Goal: Entertainment & Leisure: Browse casually

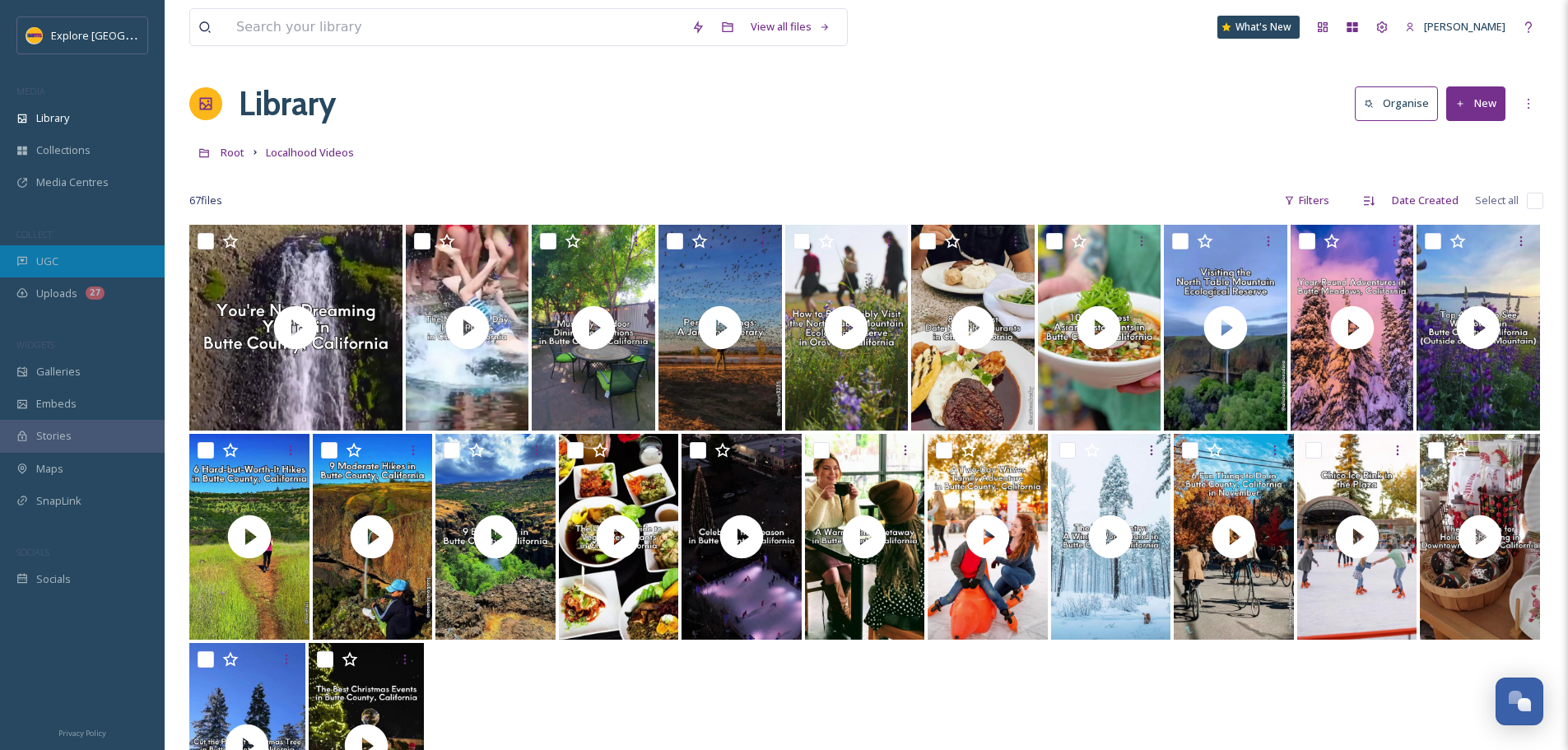
click at [62, 261] on div "UGC" at bounding box center [82, 261] width 165 height 32
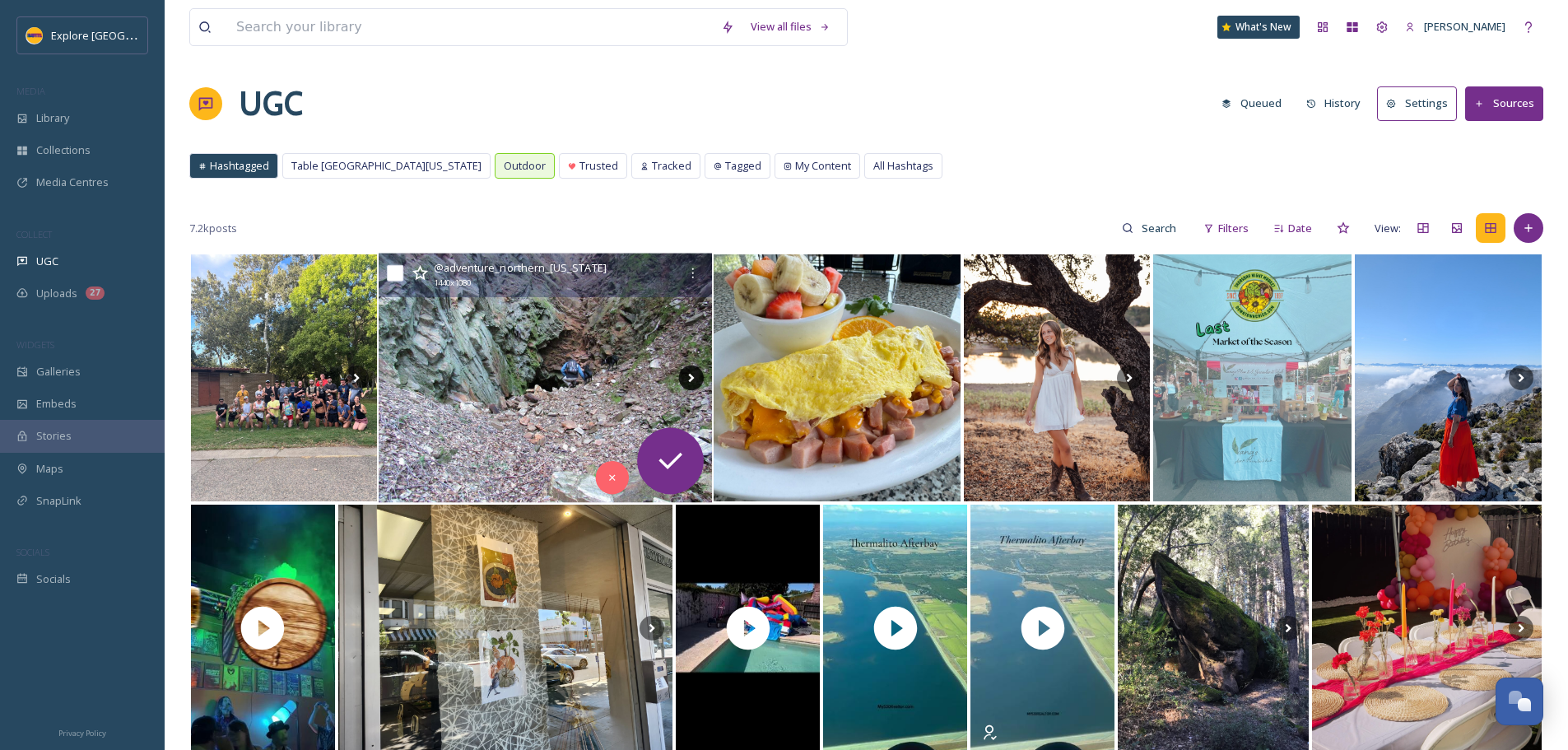
click at [691, 386] on icon at bounding box center [691, 378] width 24 height 24
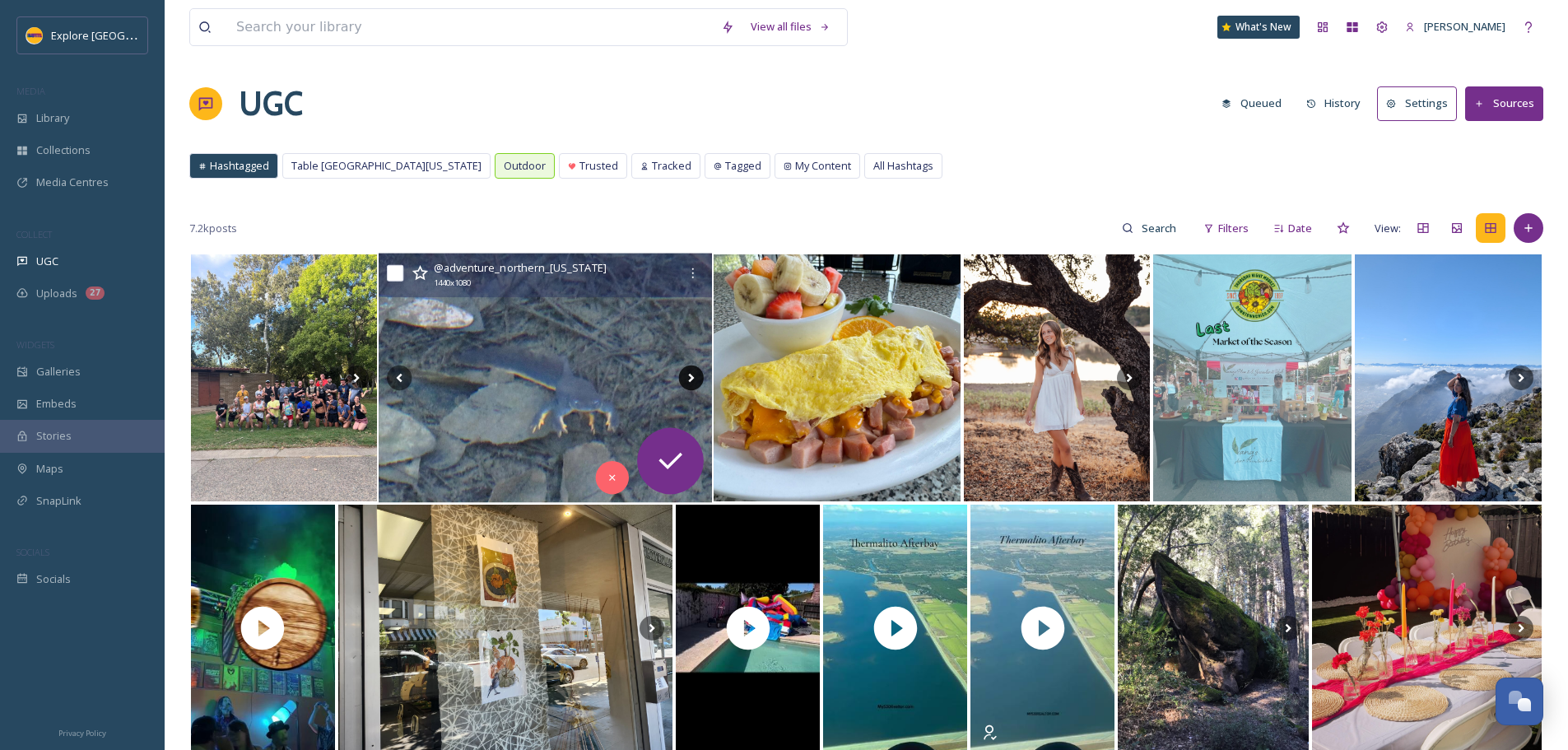
click at [692, 375] on icon at bounding box center [691, 378] width 24 height 24
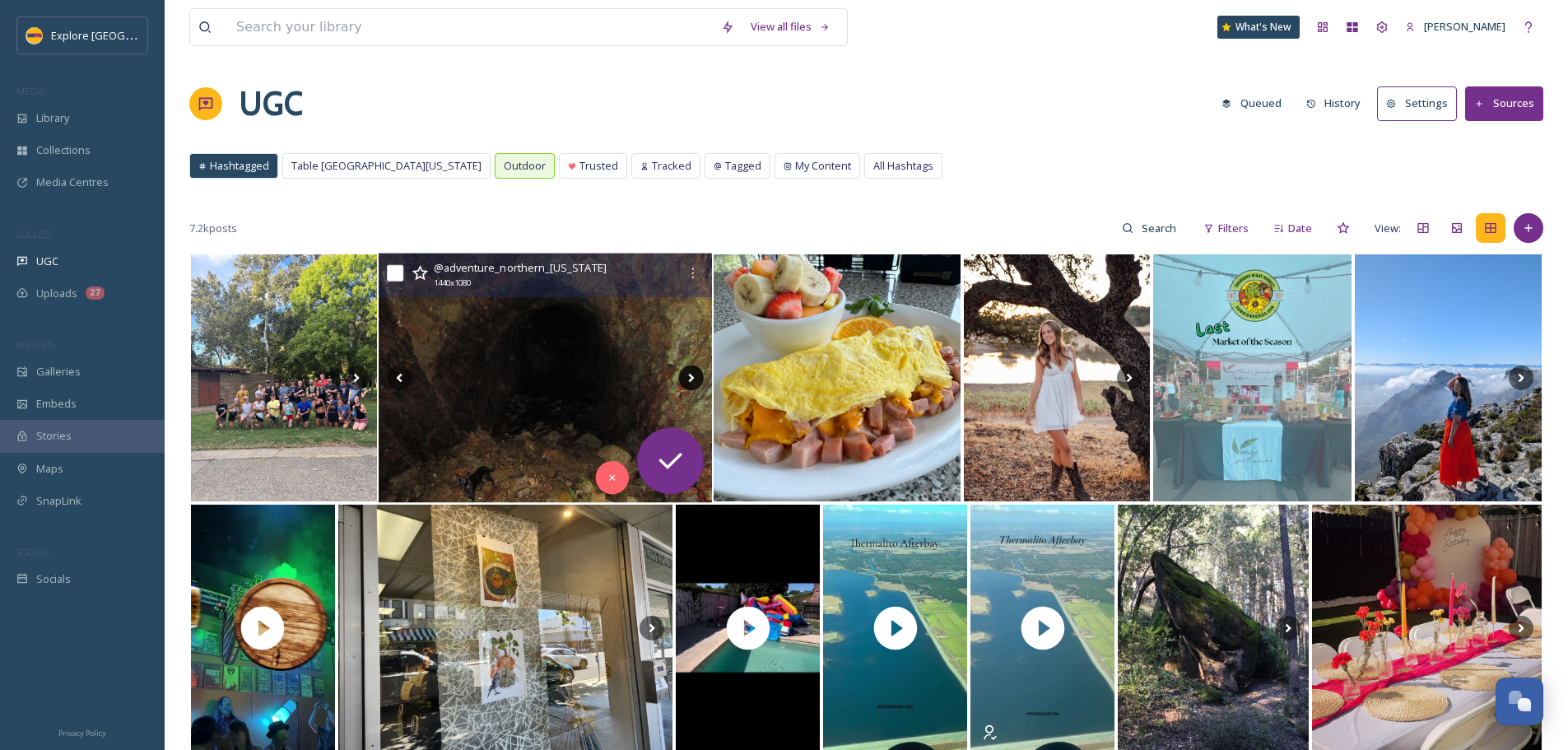
click at [692, 375] on icon at bounding box center [691, 378] width 24 height 24
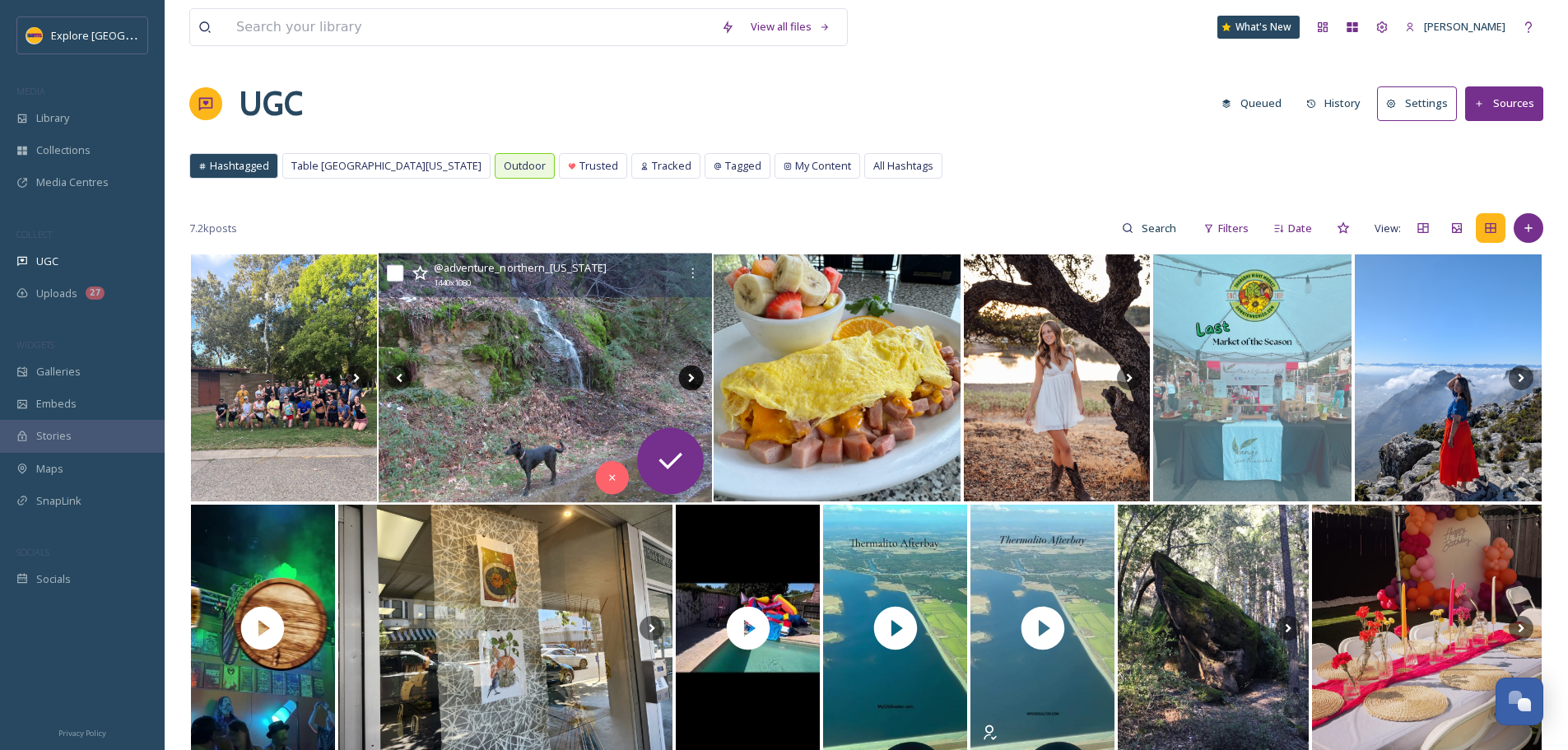
click at [692, 375] on icon at bounding box center [691, 378] width 24 height 24
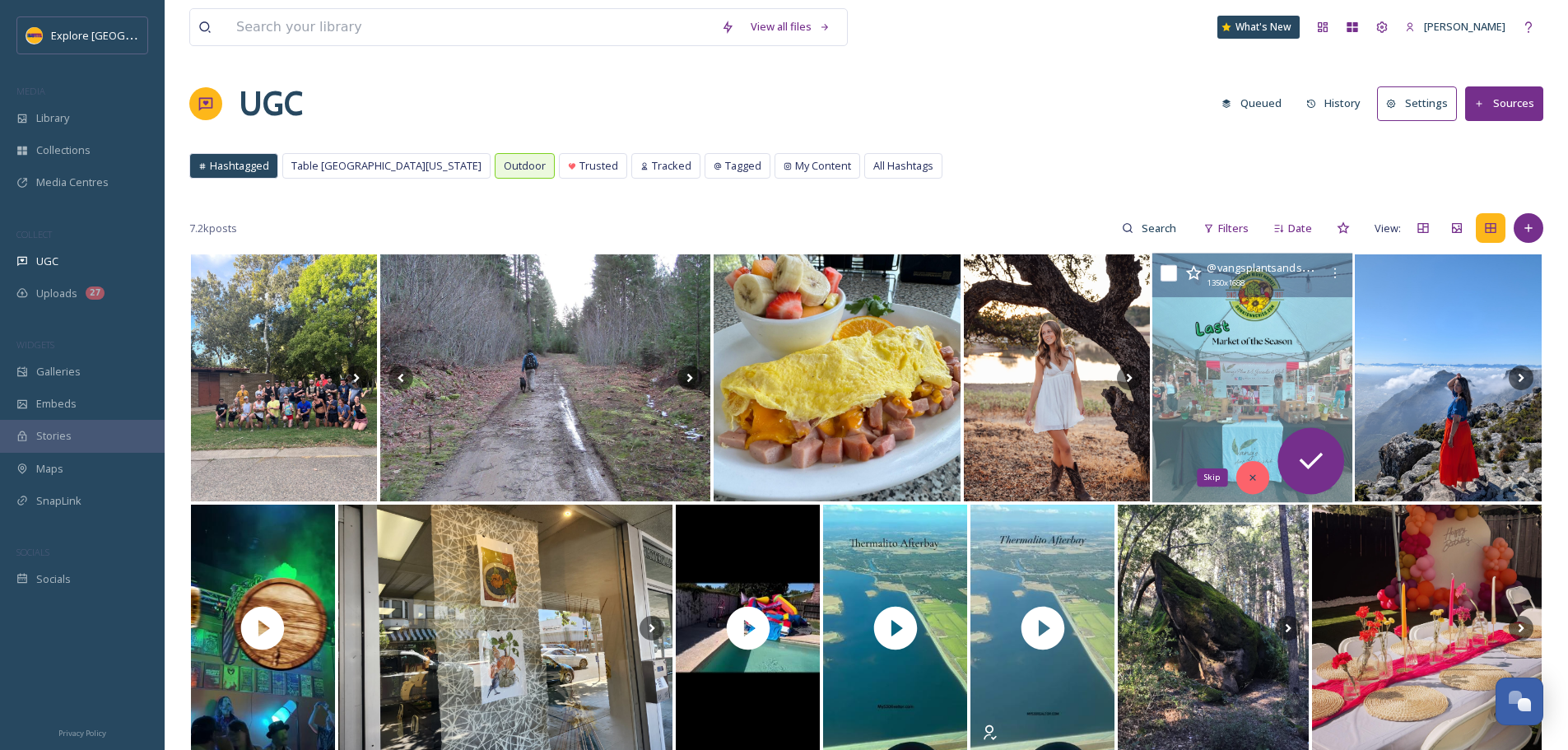
click at [1257, 467] on div "Skip" at bounding box center [1252, 477] width 33 height 33
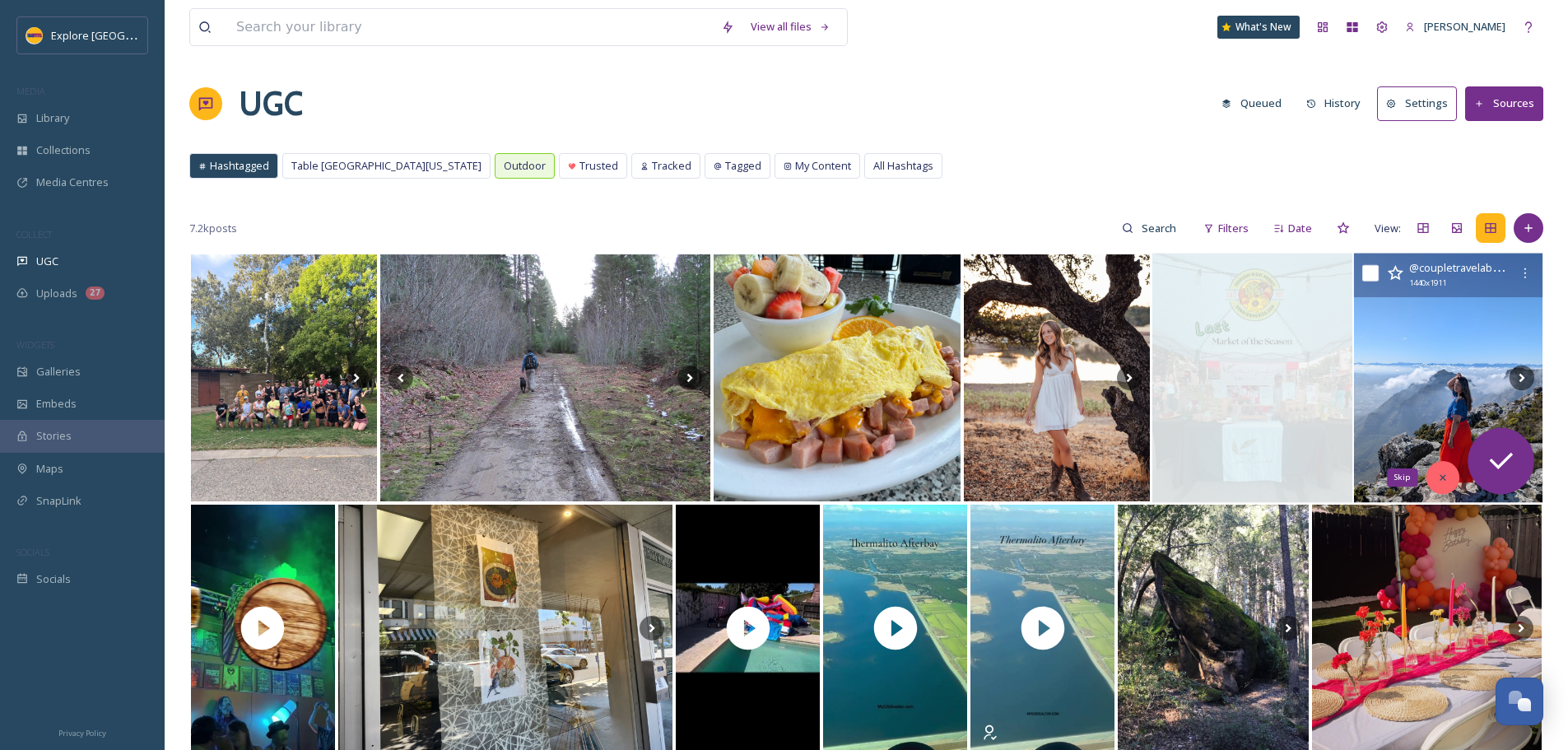
click at [1432, 476] on div "Skip" at bounding box center [1443, 477] width 33 height 33
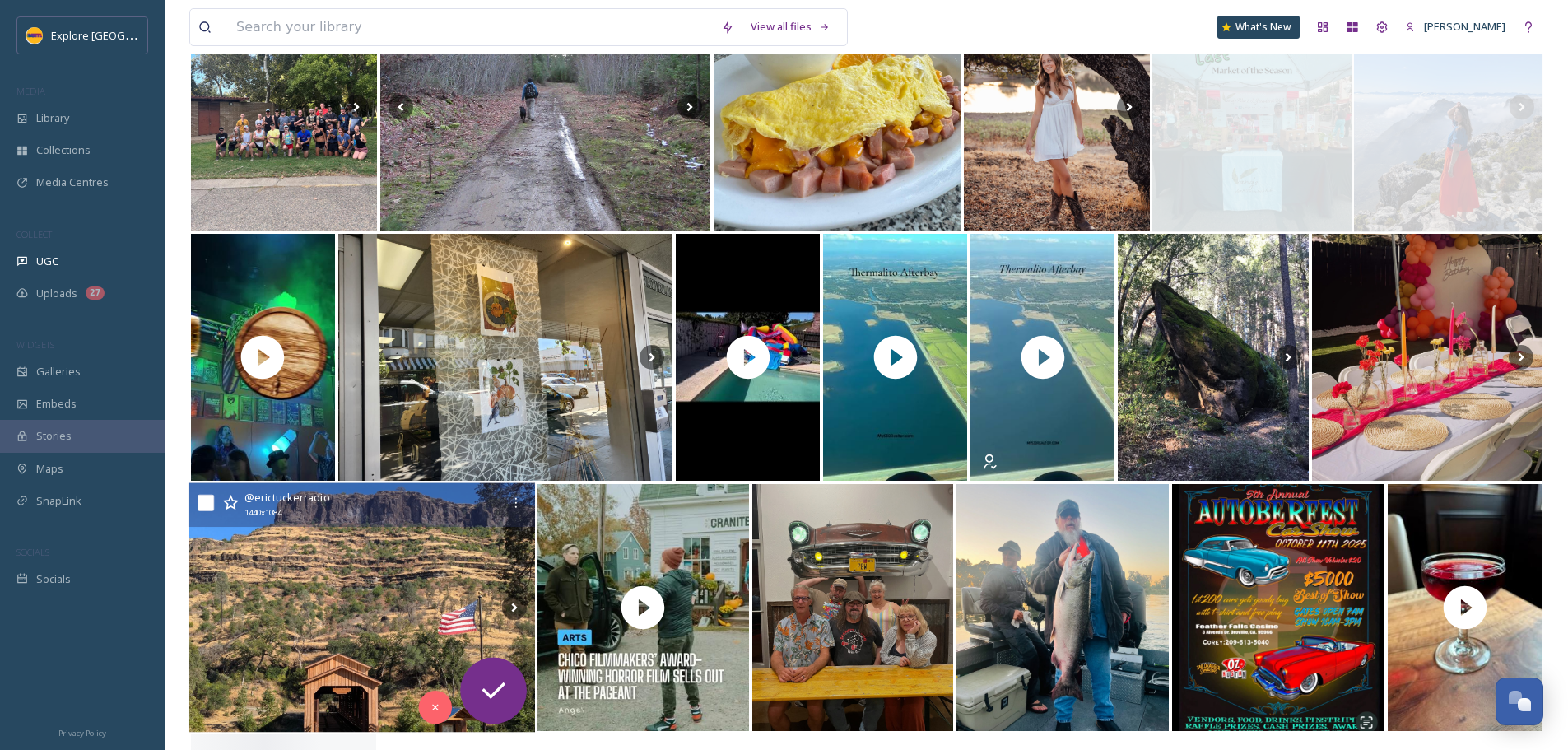
scroll to position [329, 0]
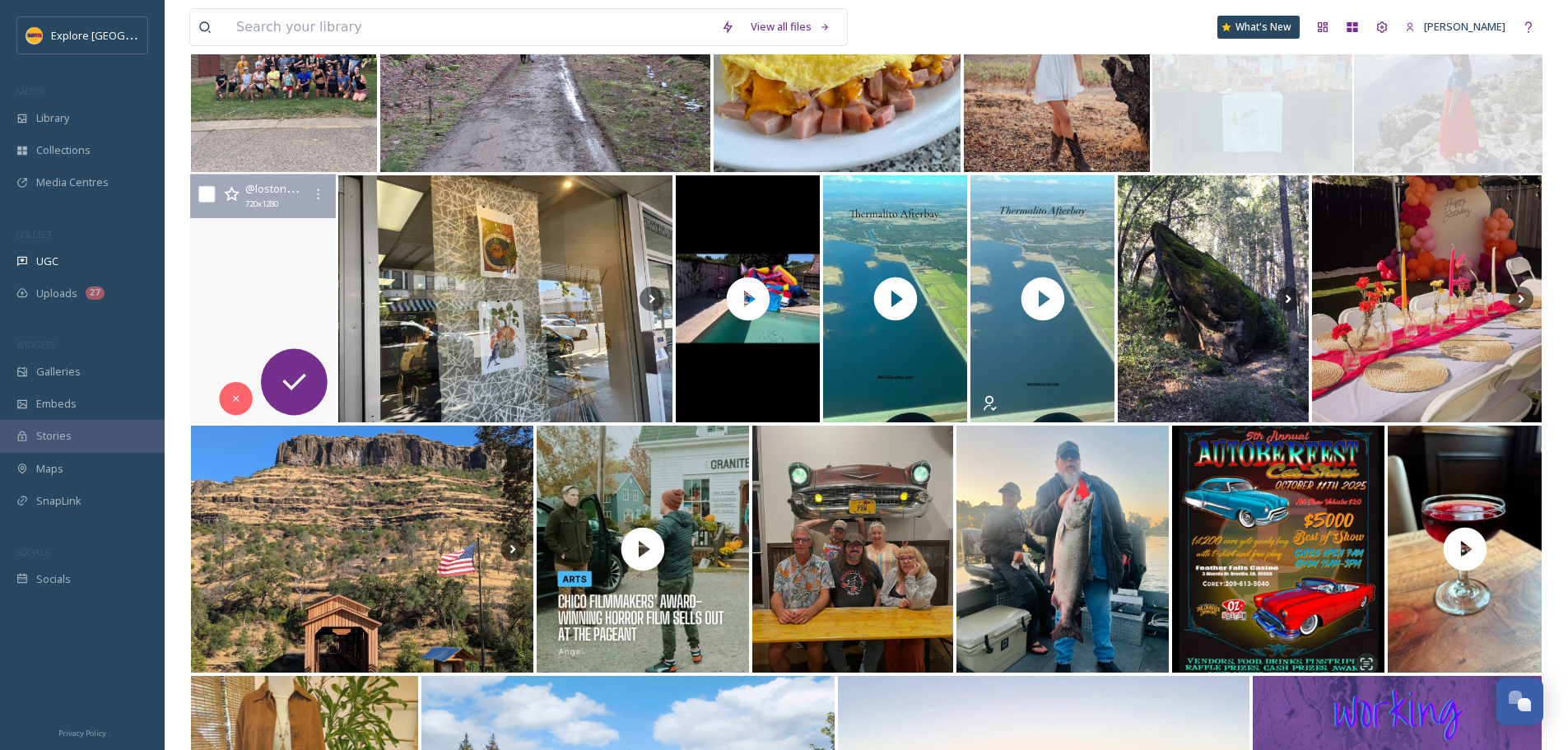
click at [299, 290] on video "🍻 Two venues. One epic night. 🍻 The first-ever LostOberfest is coming to Downto…" at bounding box center [264, 299] width 150 height 250
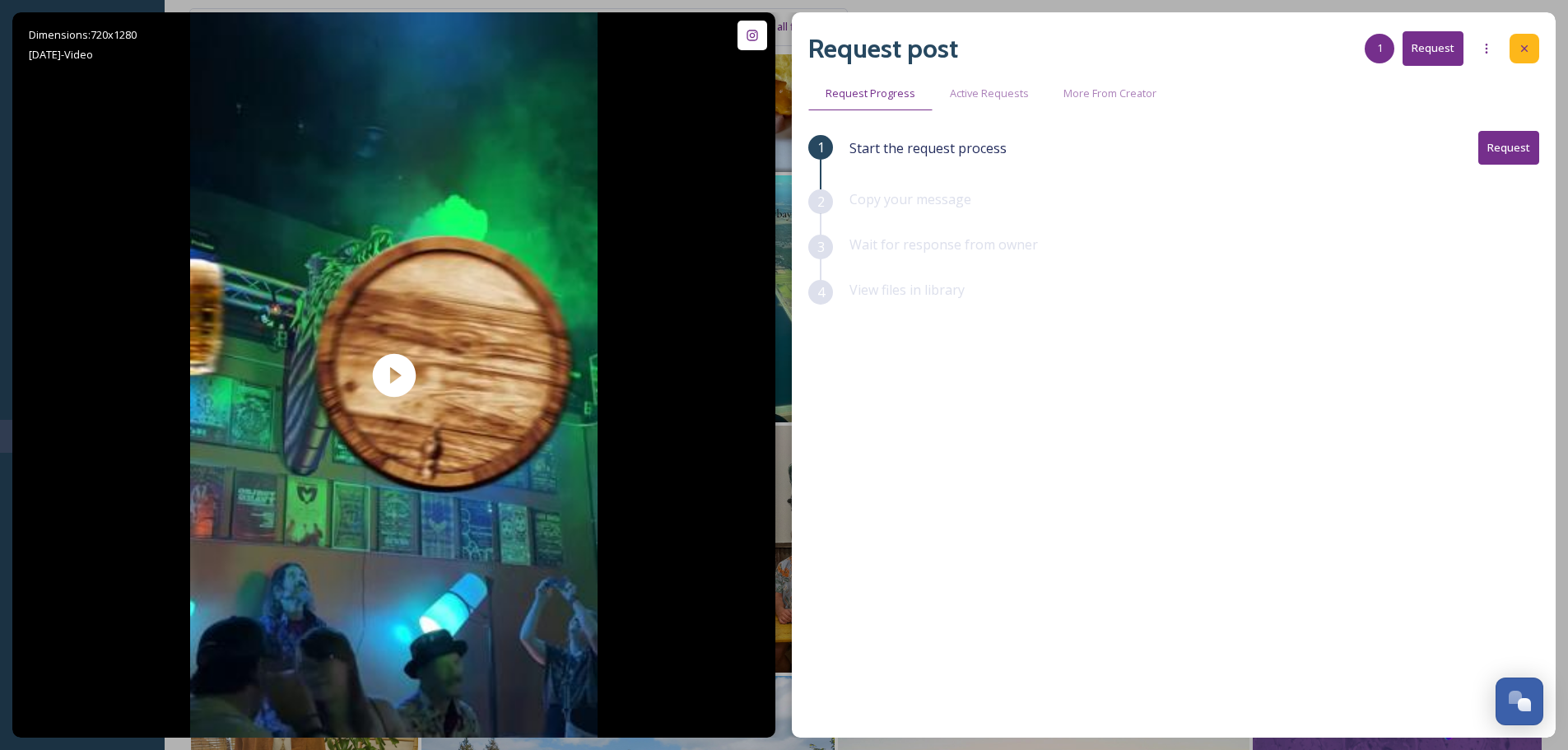
click at [1522, 48] on icon at bounding box center [1525, 49] width 13 height 13
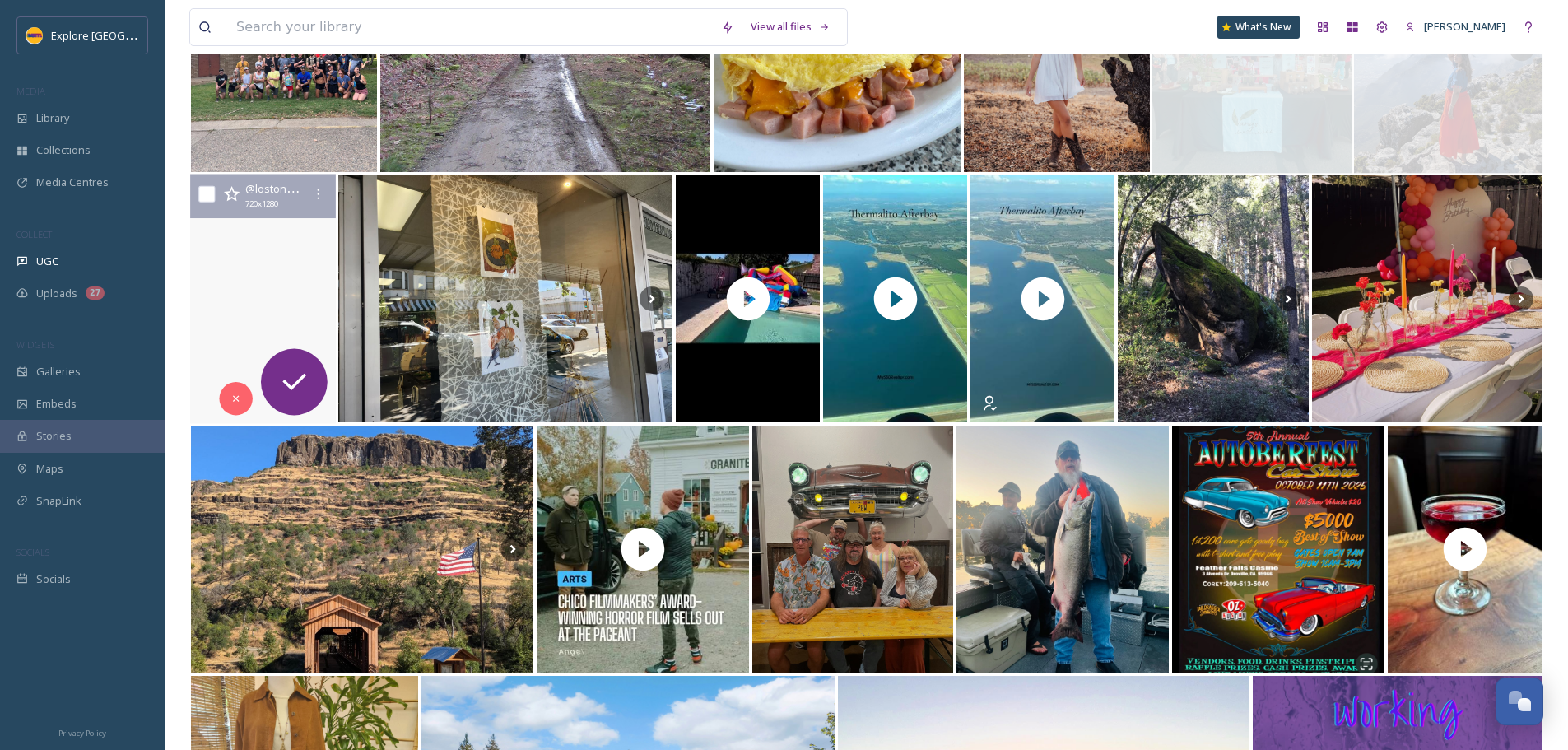
click at [217, 400] on video "🍻 Two venues. One epic night. 🍻 The first-ever LostOberfest is coming to Downto…" at bounding box center [264, 299] width 150 height 250
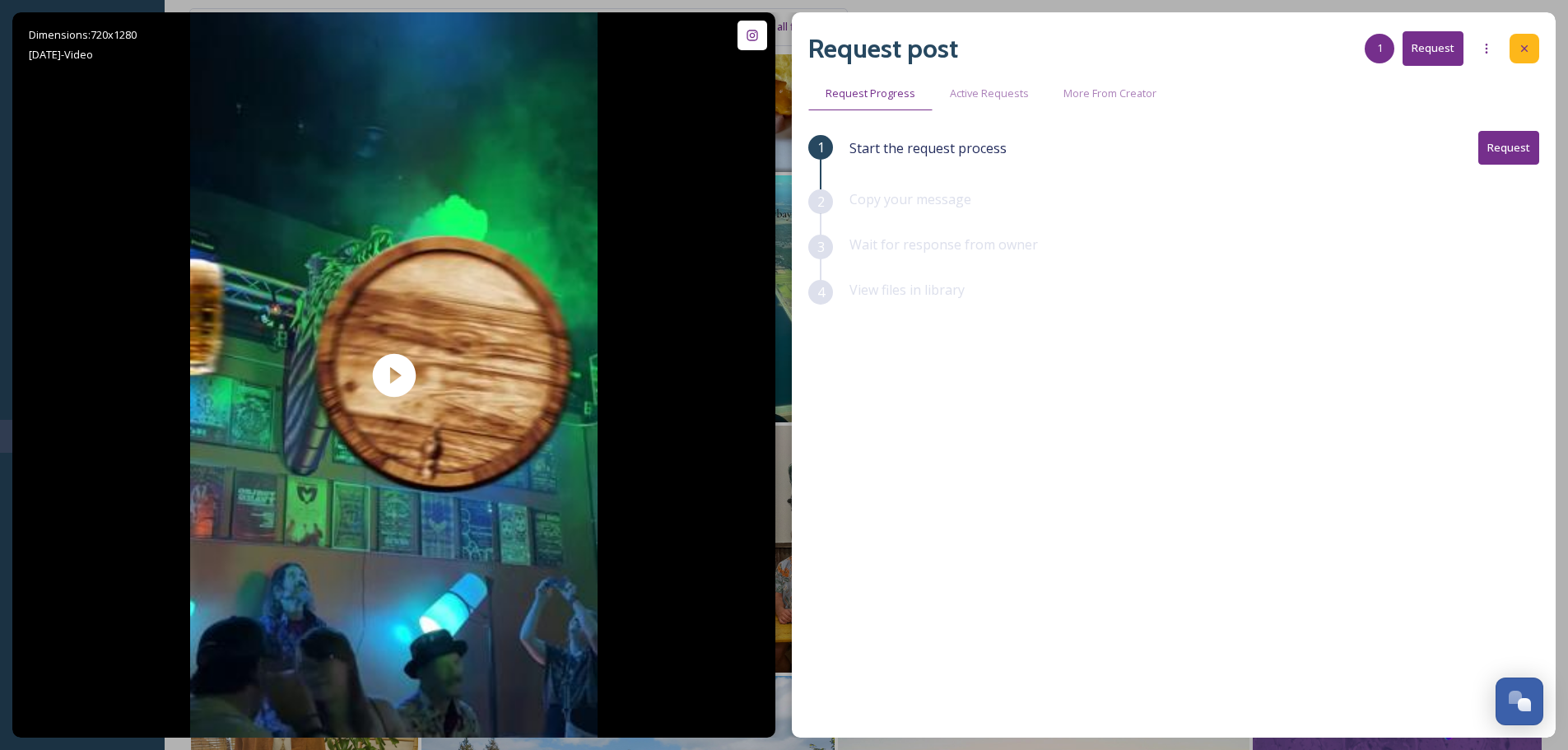
click at [1514, 49] on div at bounding box center [1525, 49] width 30 height 30
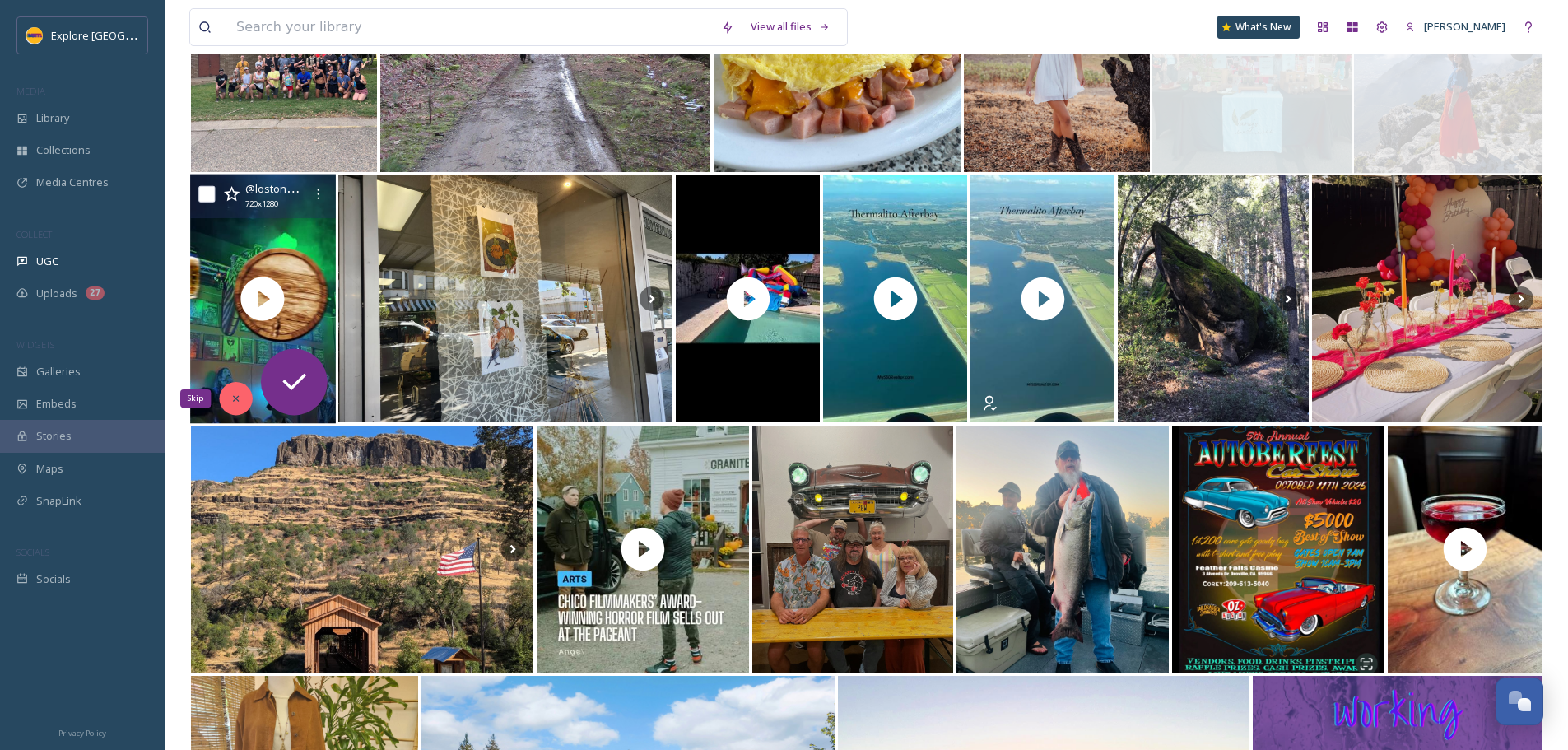
click at [243, 397] on div "Skip" at bounding box center [235, 398] width 33 height 33
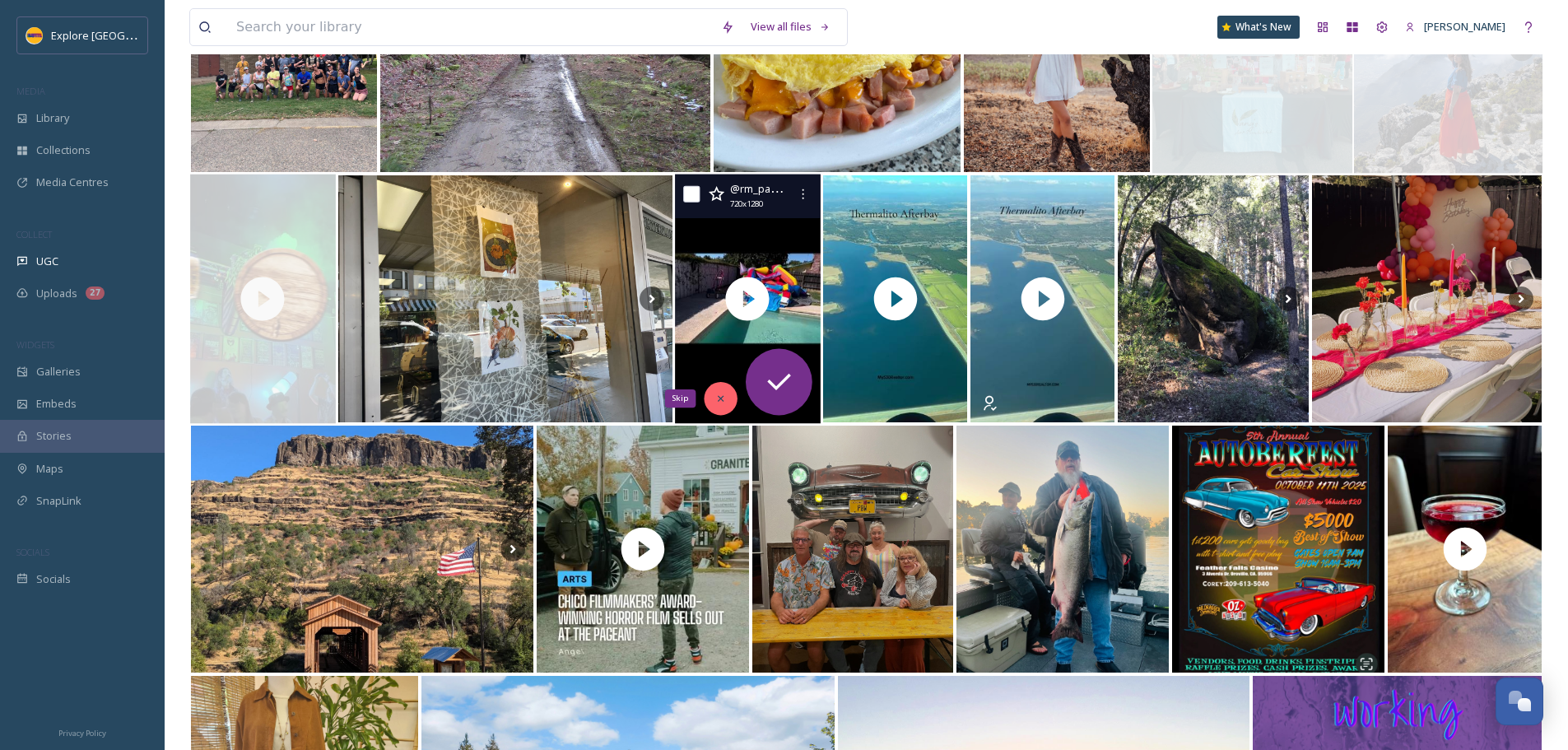
click at [728, 402] on div "Skip" at bounding box center [721, 398] width 33 height 33
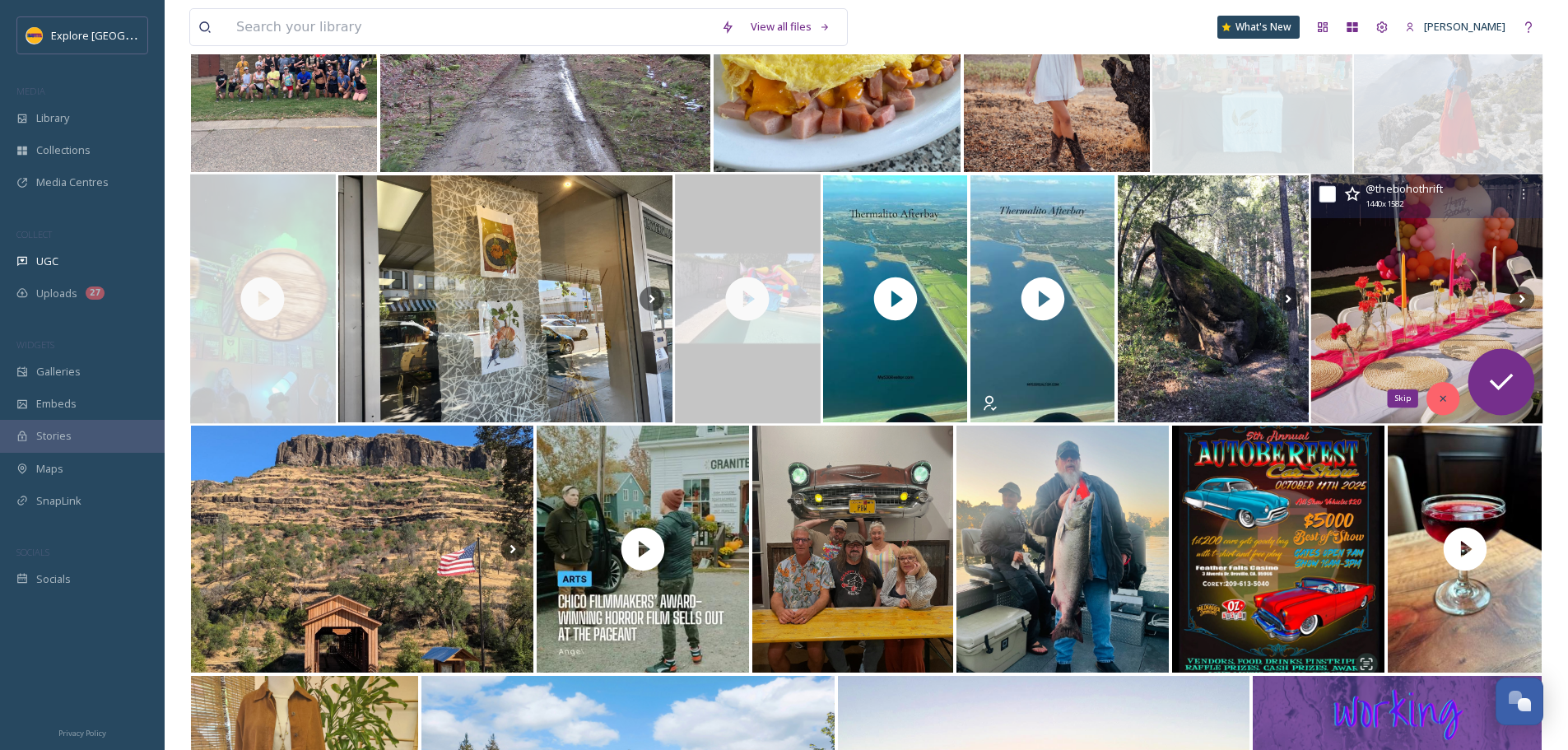
click at [1450, 402] on div "Skip" at bounding box center [1443, 398] width 33 height 33
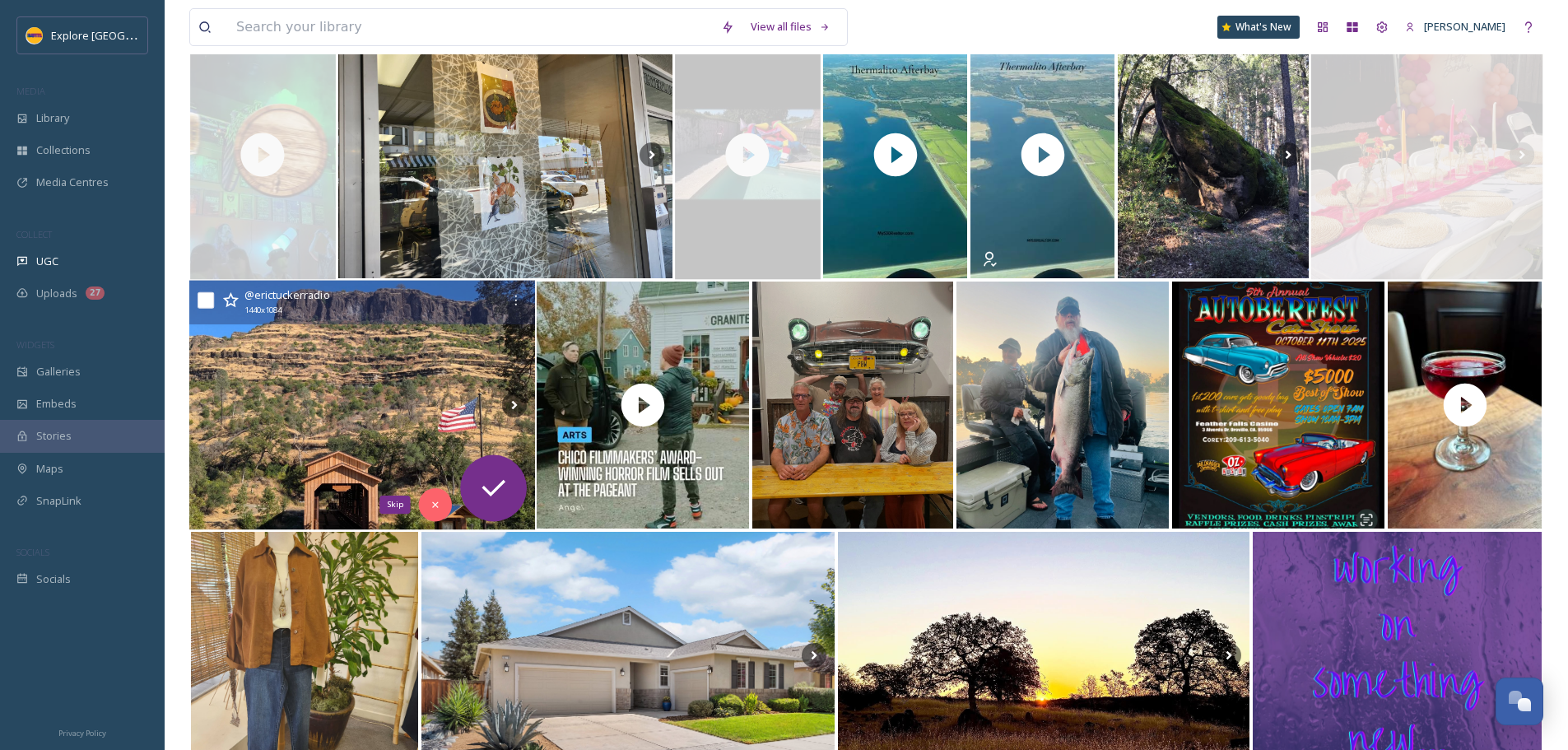
scroll to position [494, 0]
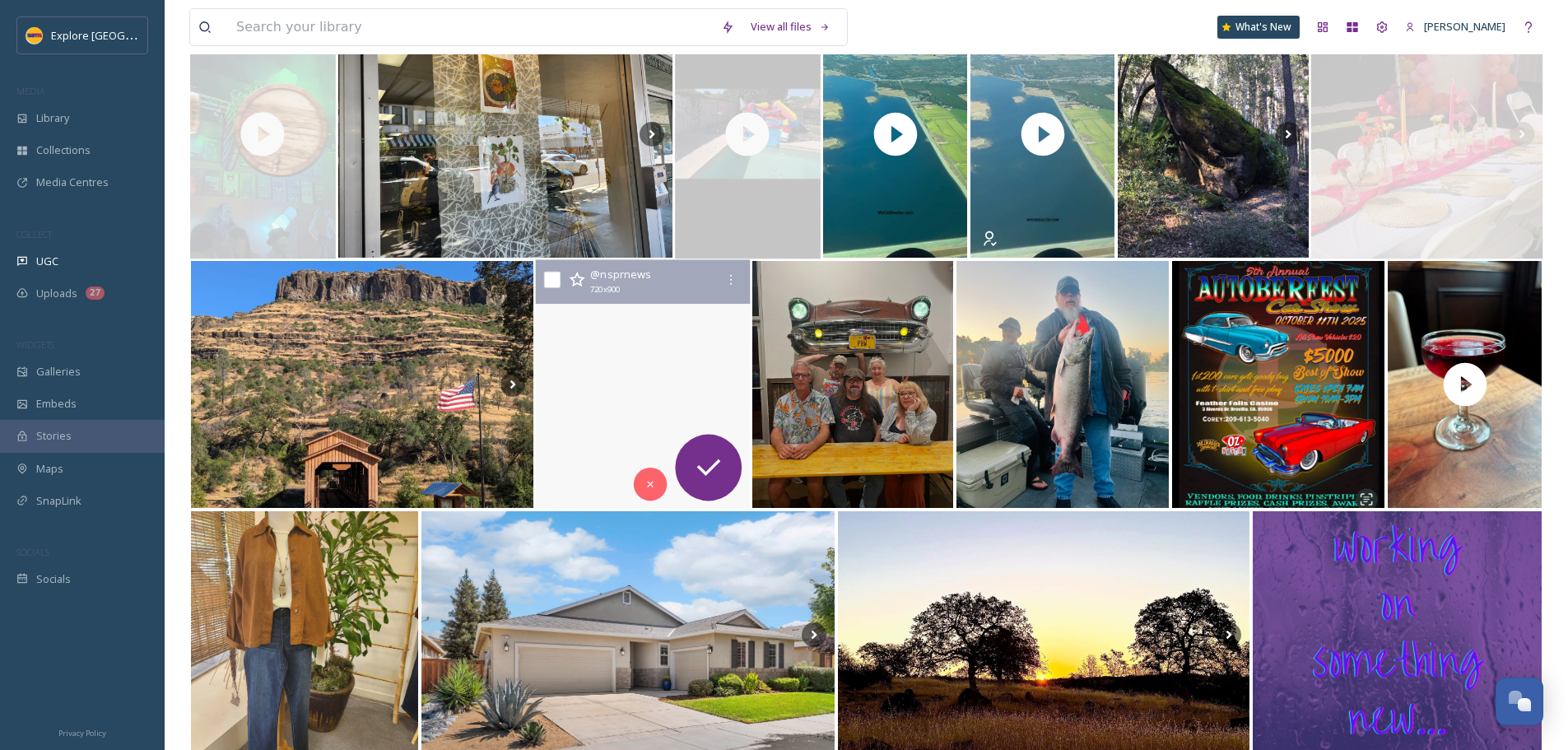
click at [680, 403] on video "Two Chico filmmakers are celebrating a sold-out hometown premiere of their foun…" at bounding box center [642, 384] width 214 height 250
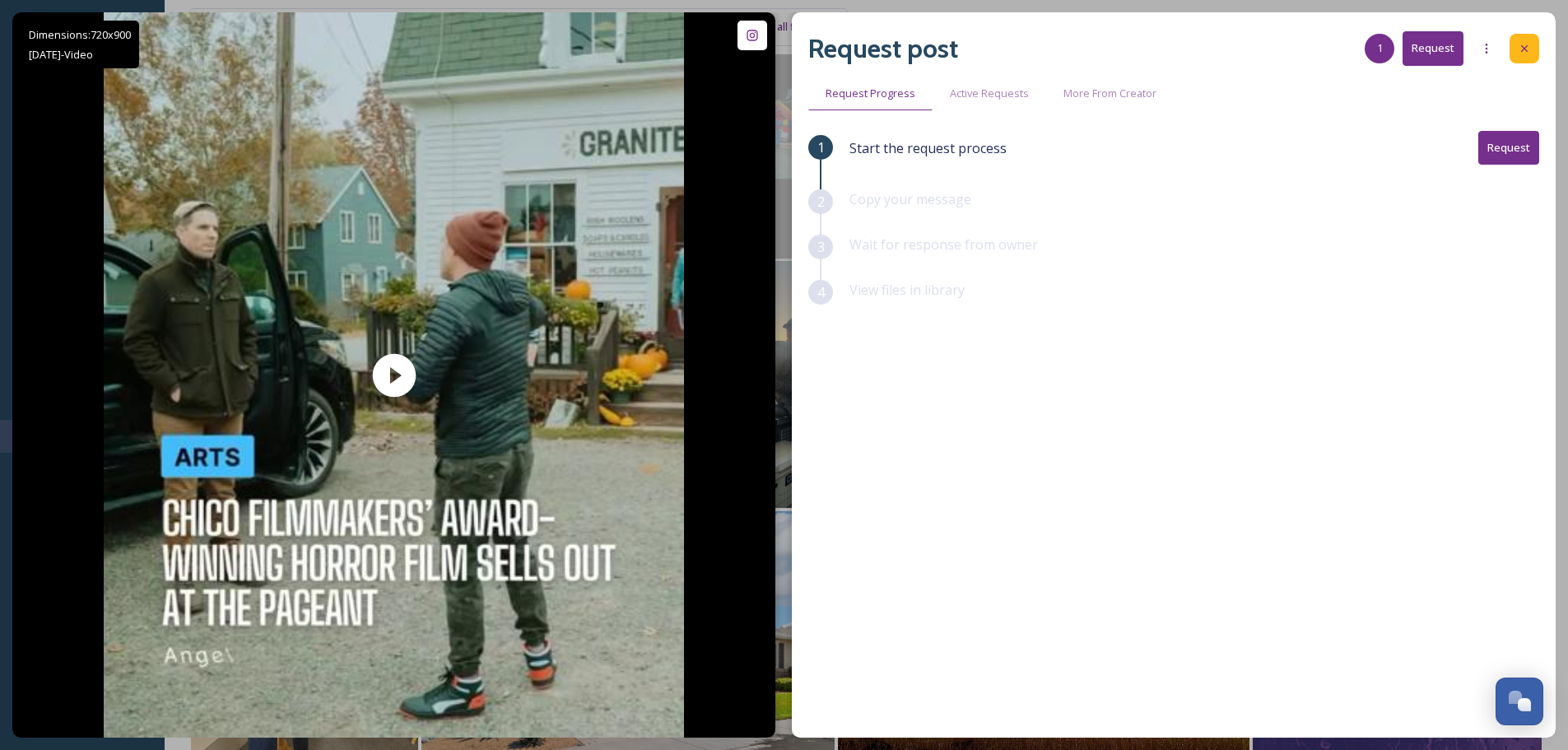
click at [1524, 42] on icon at bounding box center [1525, 49] width 13 height 13
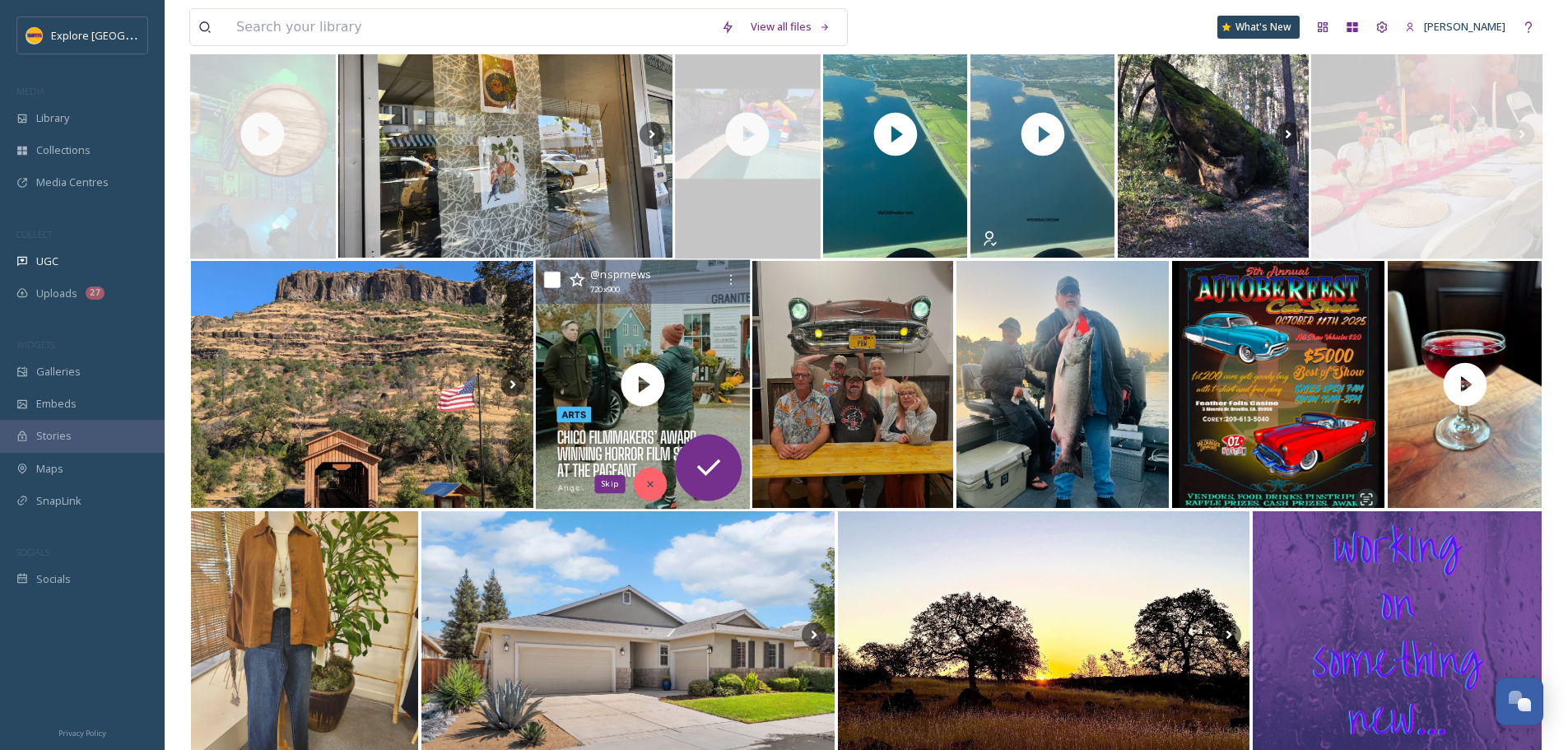
click at [640, 488] on div "Skip" at bounding box center [650, 483] width 33 height 33
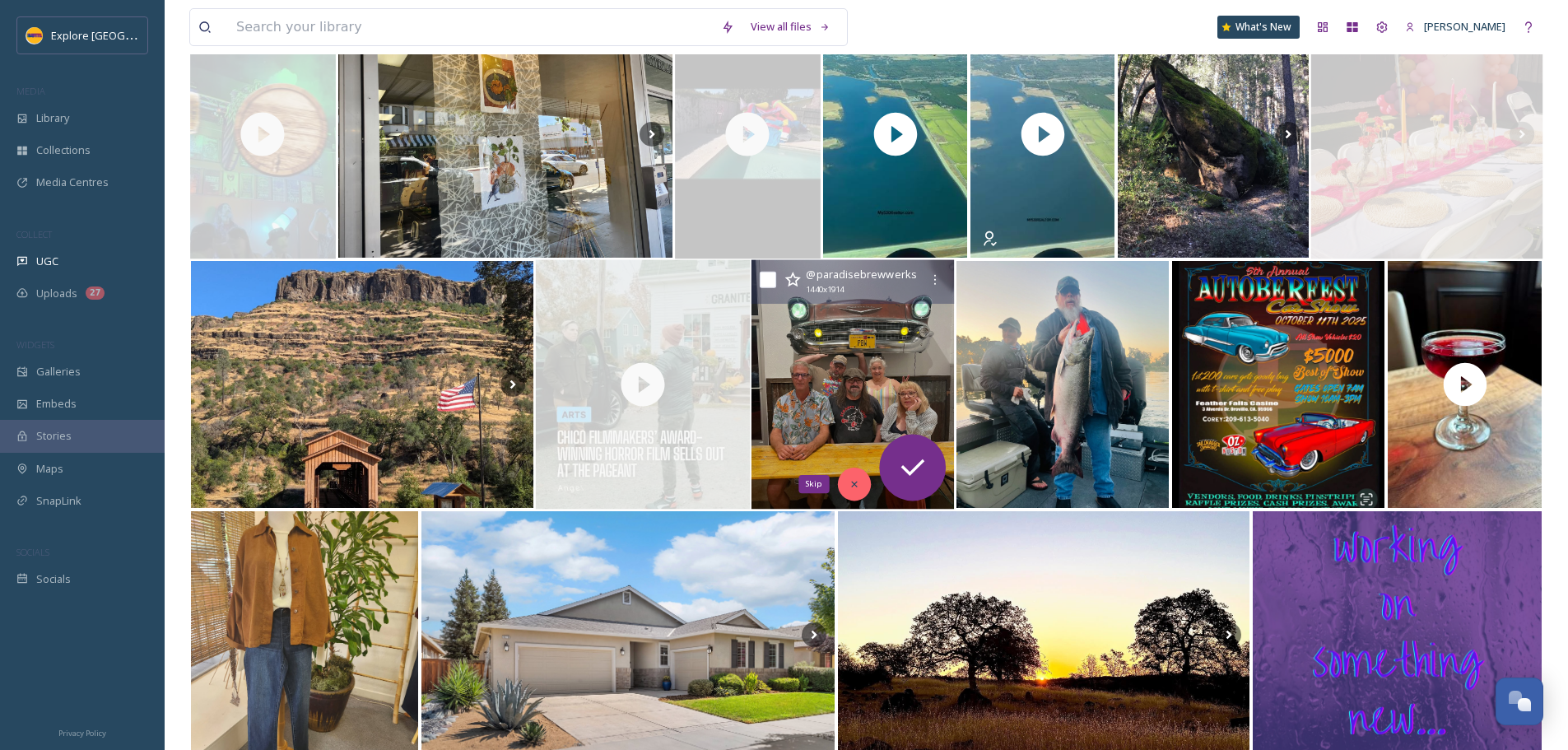
click at [858, 483] on icon at bounding box center [855, 484] width 11 height 11
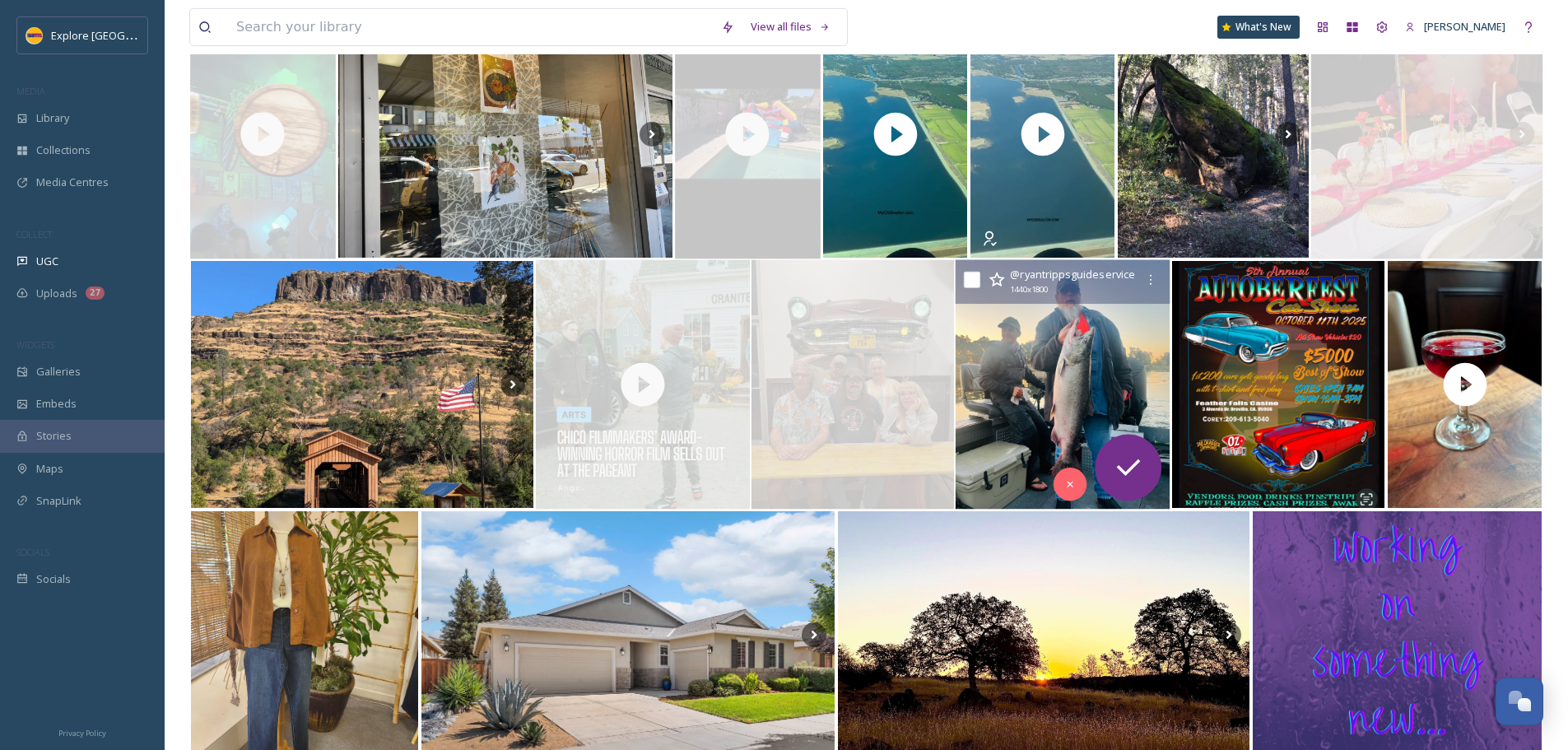
click at [1049, 477] on img at bounding box center [1062, 384] width 214 height 250
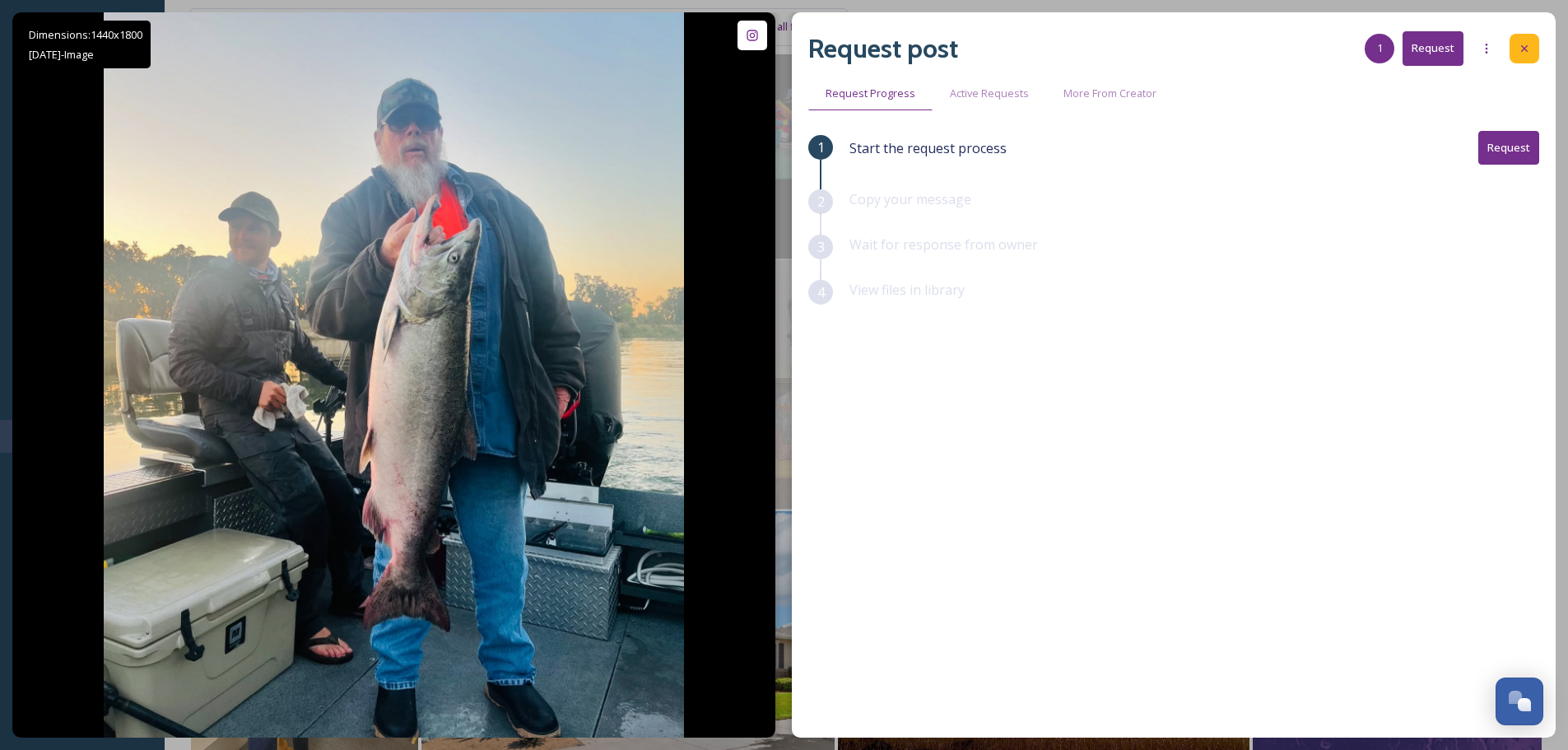
click at [1526, 49] on icon at bounding box center [1525, 49] width 13 height 13
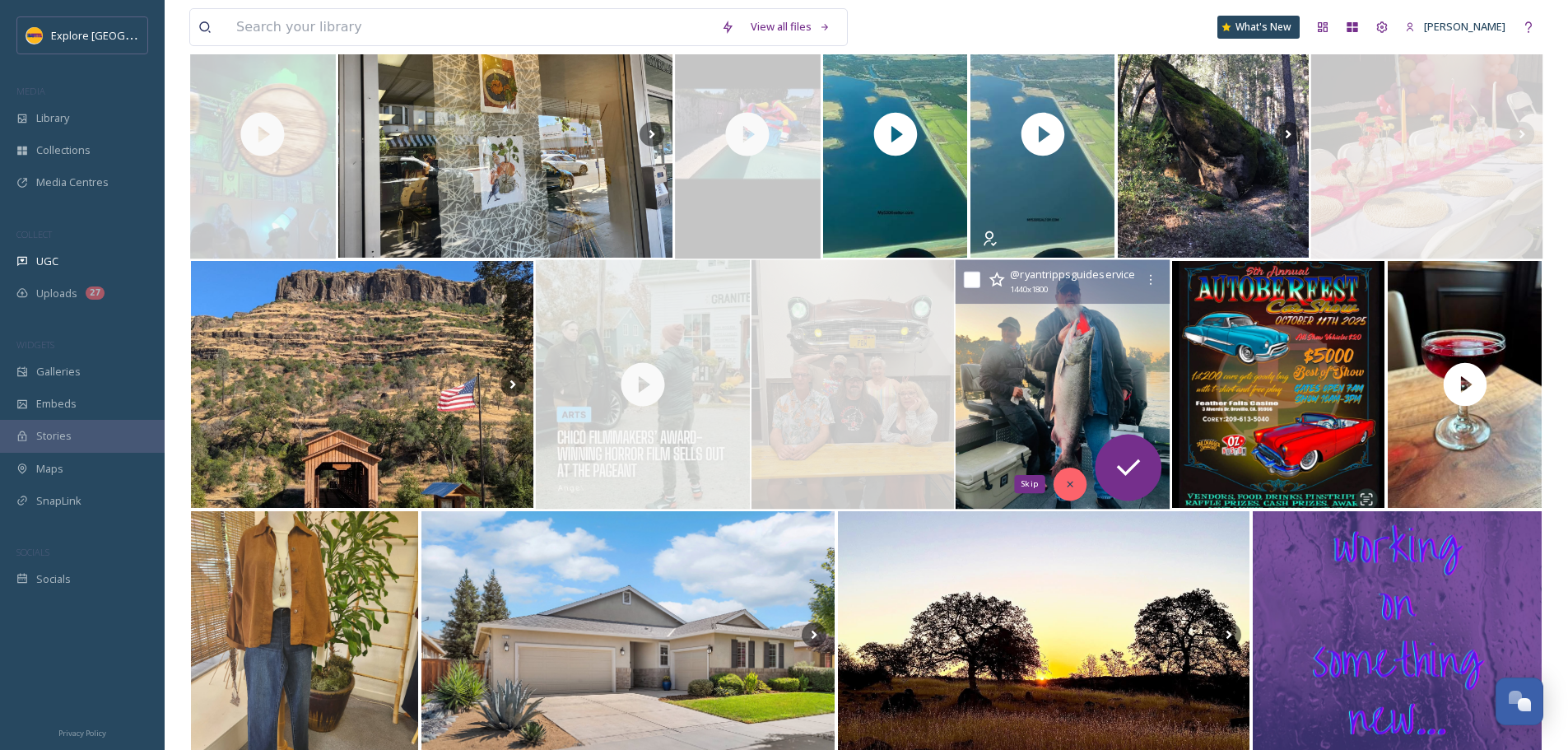
click at [1069, 492] on div "Skip" at bounding box center [1070, 483] width 33 height 33
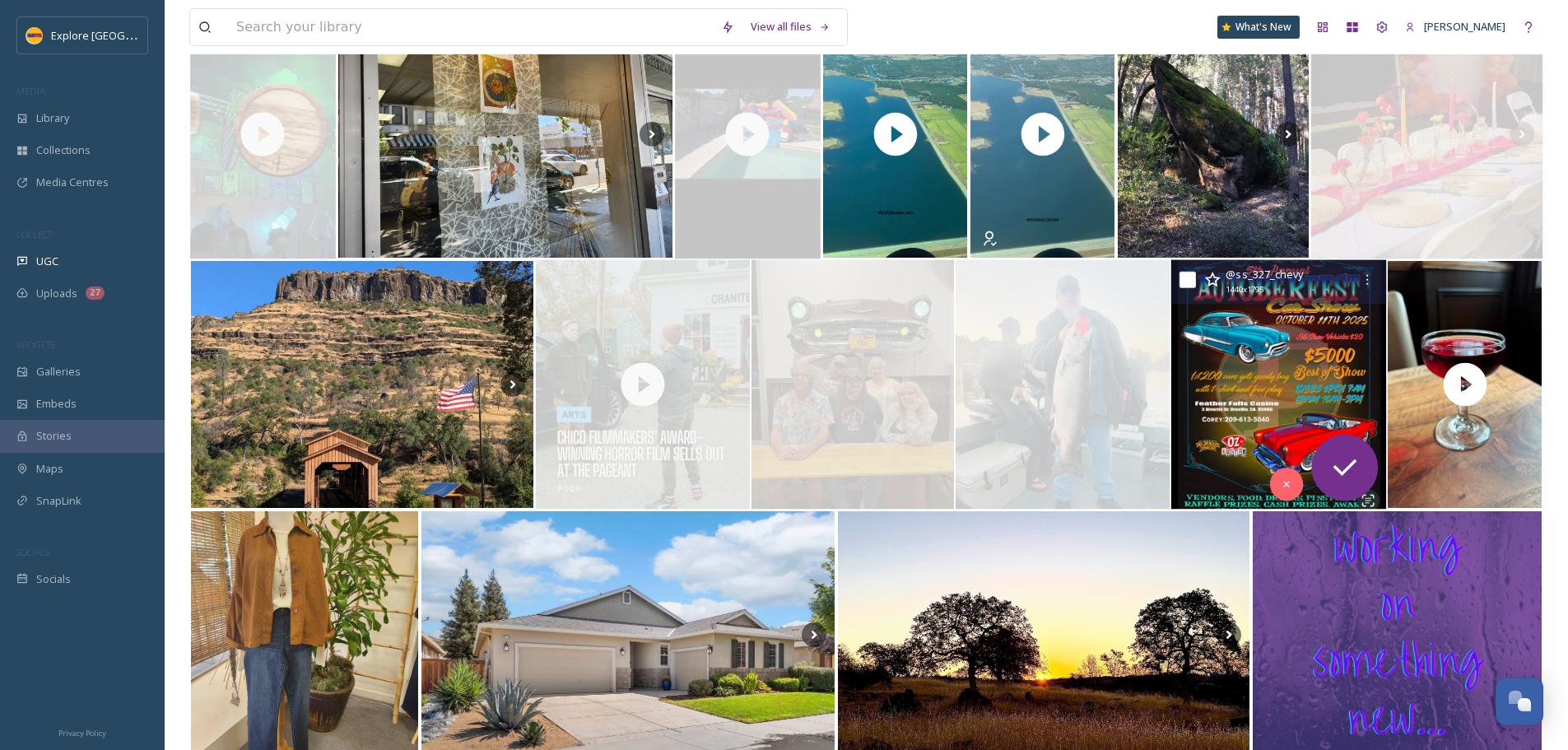
click at [1257, 396] on img at bounding box center [1278, 384] width 215 height 250
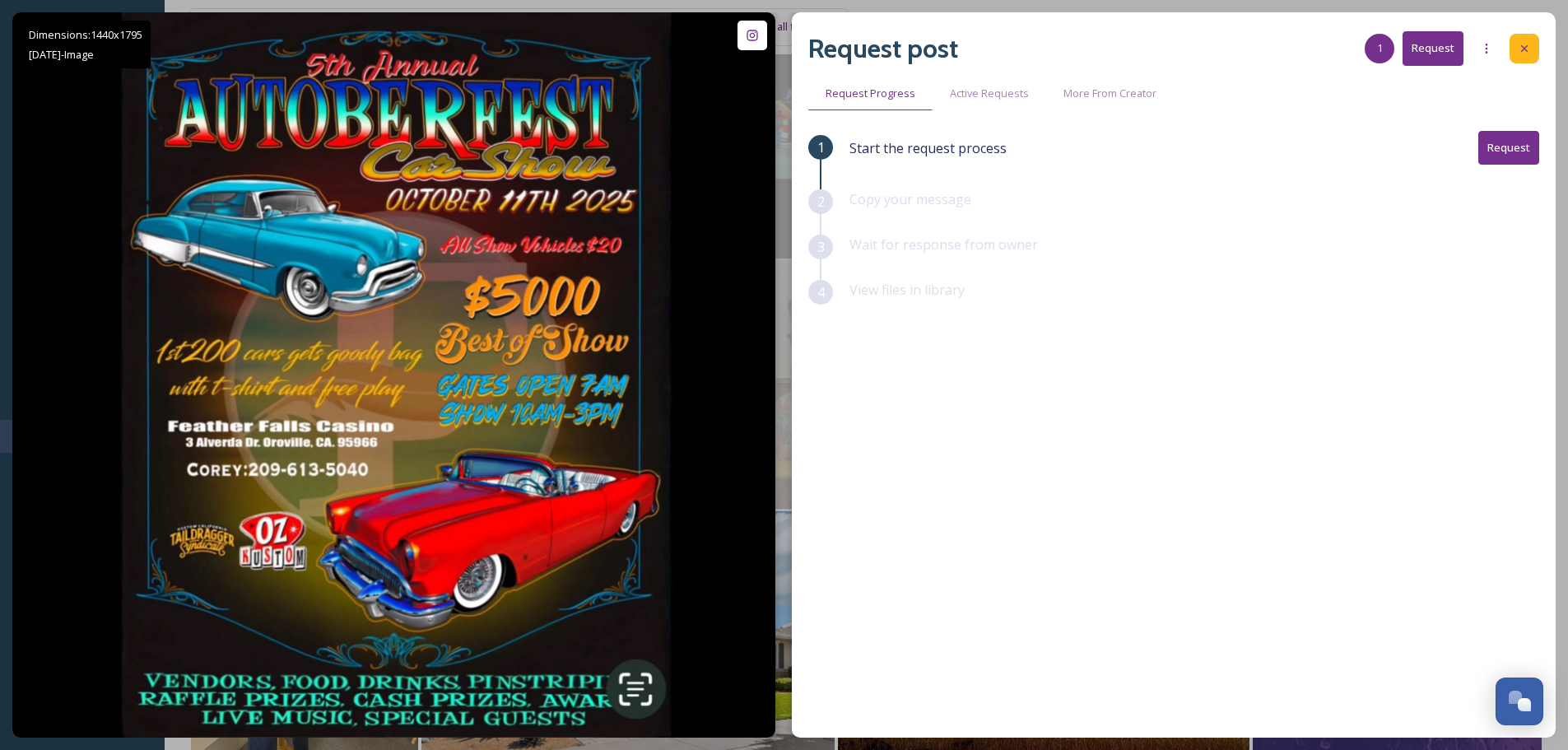
click at [1539, 45] on div at bounding box center [1525, 49] width 30 height 30
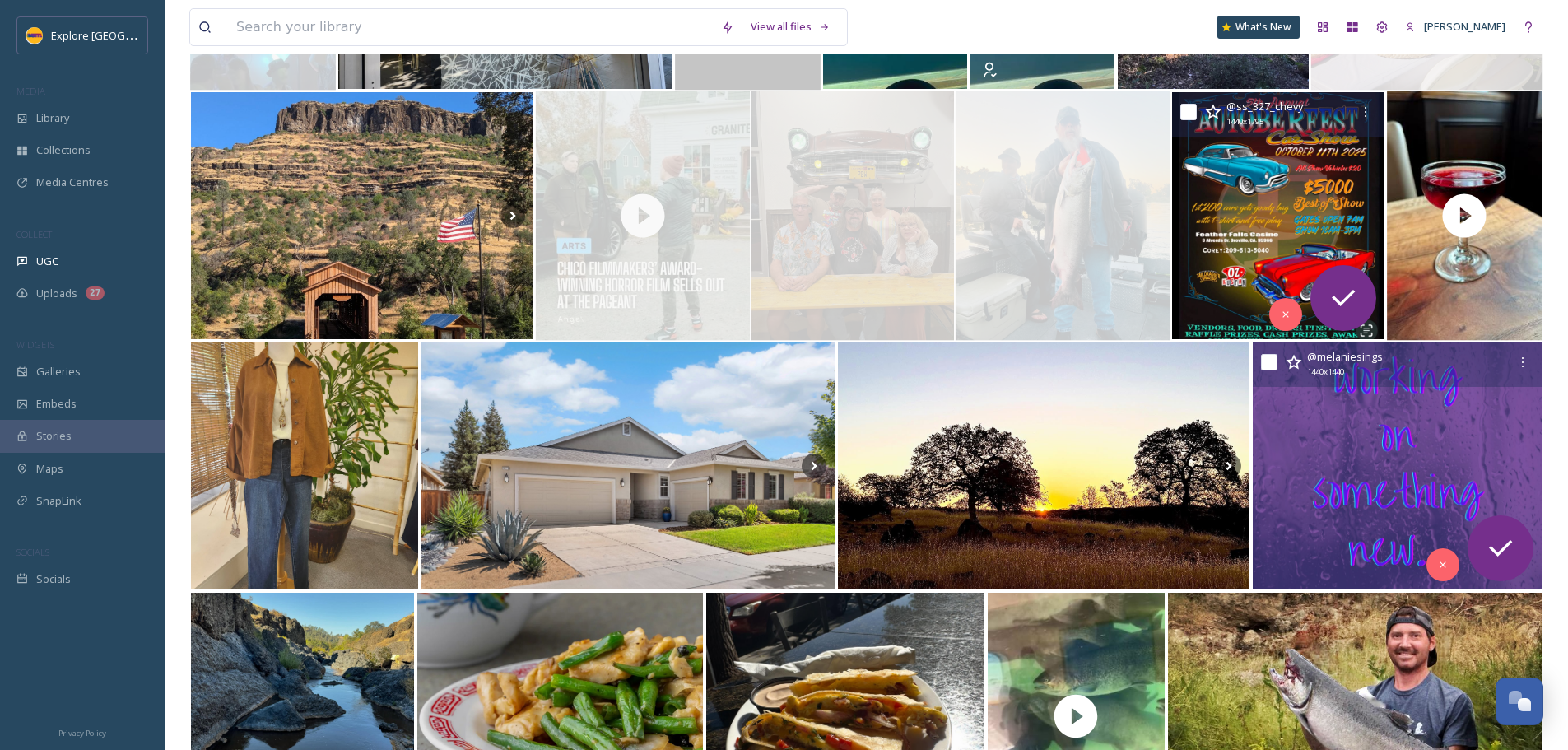
scroll to position [823, 0]
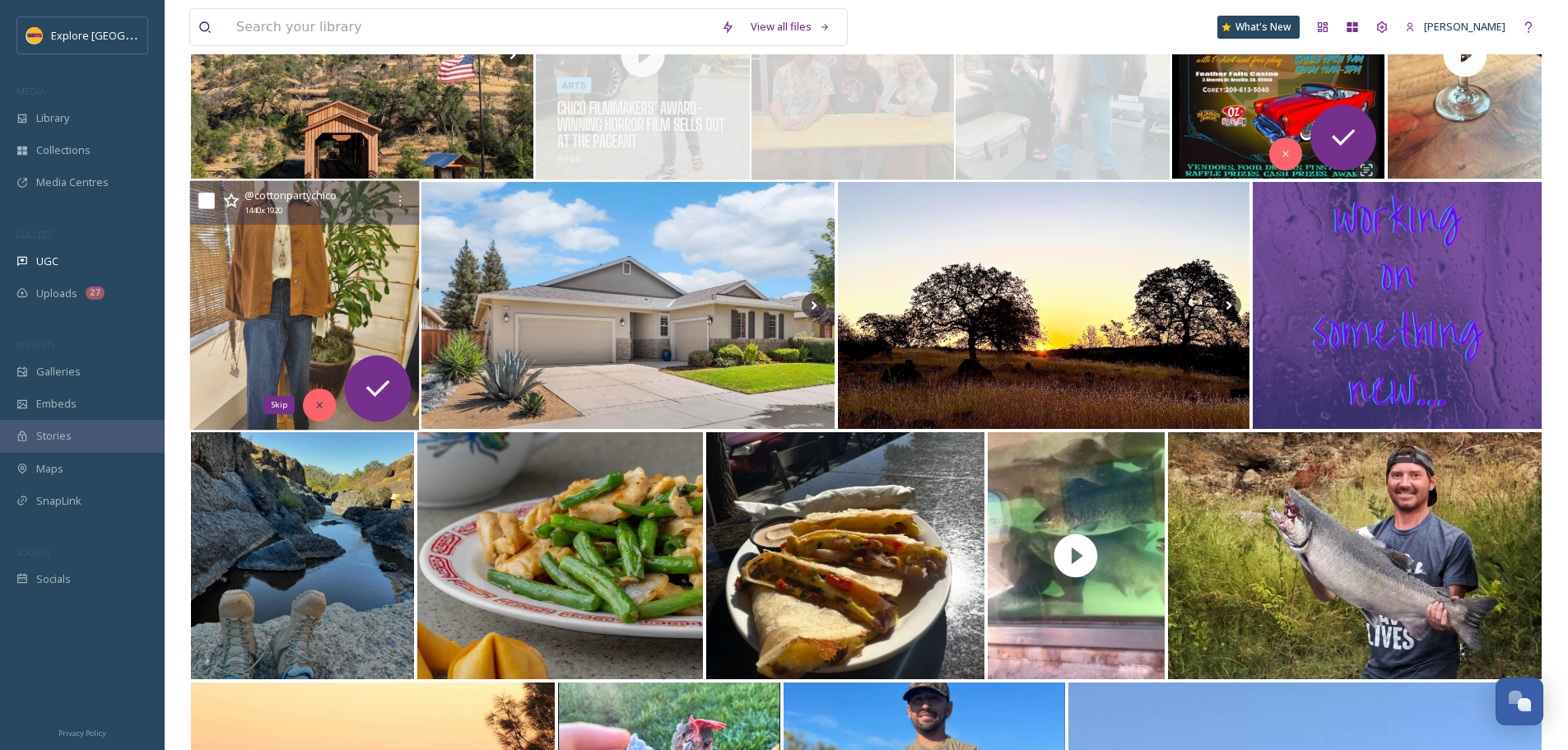
click at [322, 403] on icon at bounding box center [320, 406] width 6 height 6
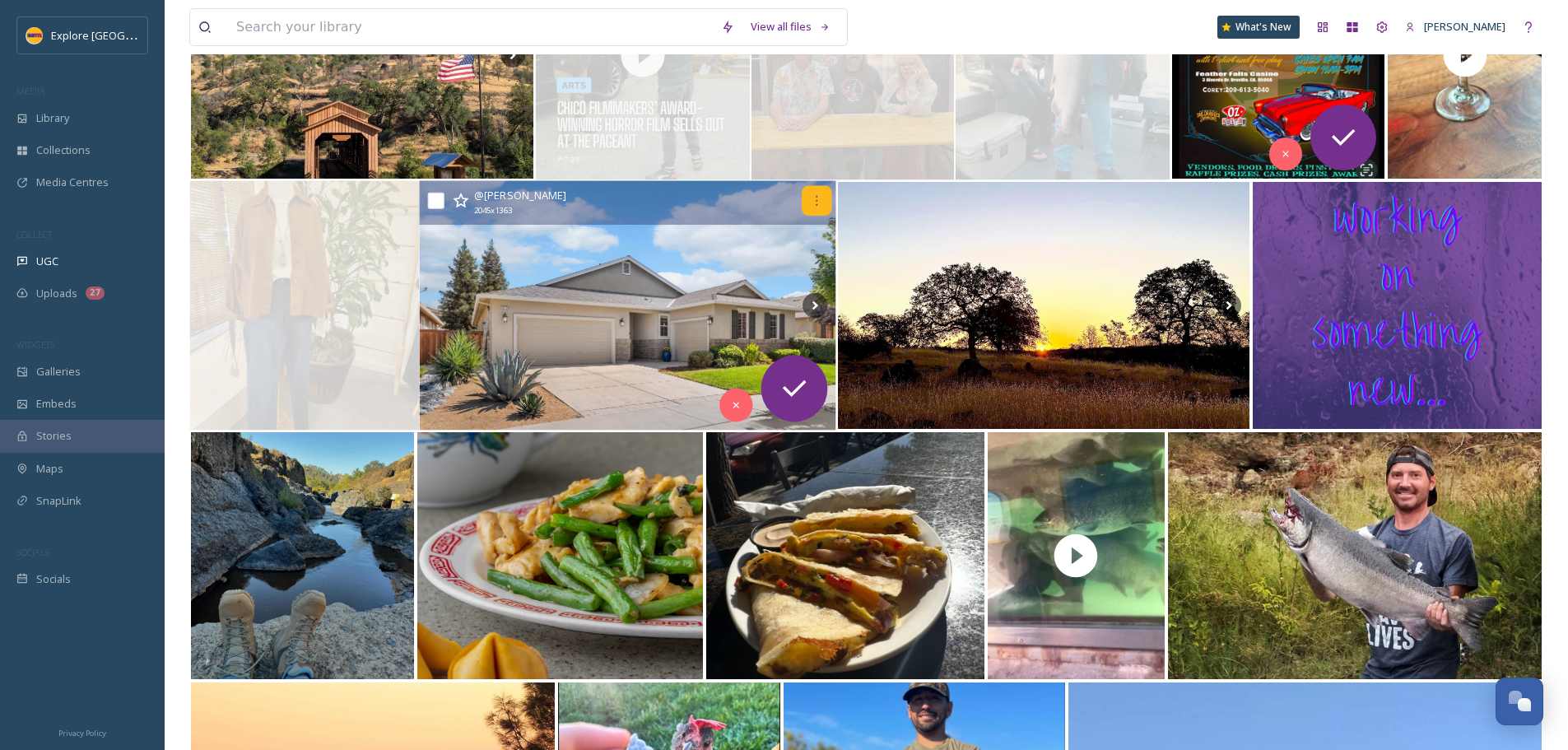
click at [808, 195] on div at bounding box center [817, 201] width 30 height 30
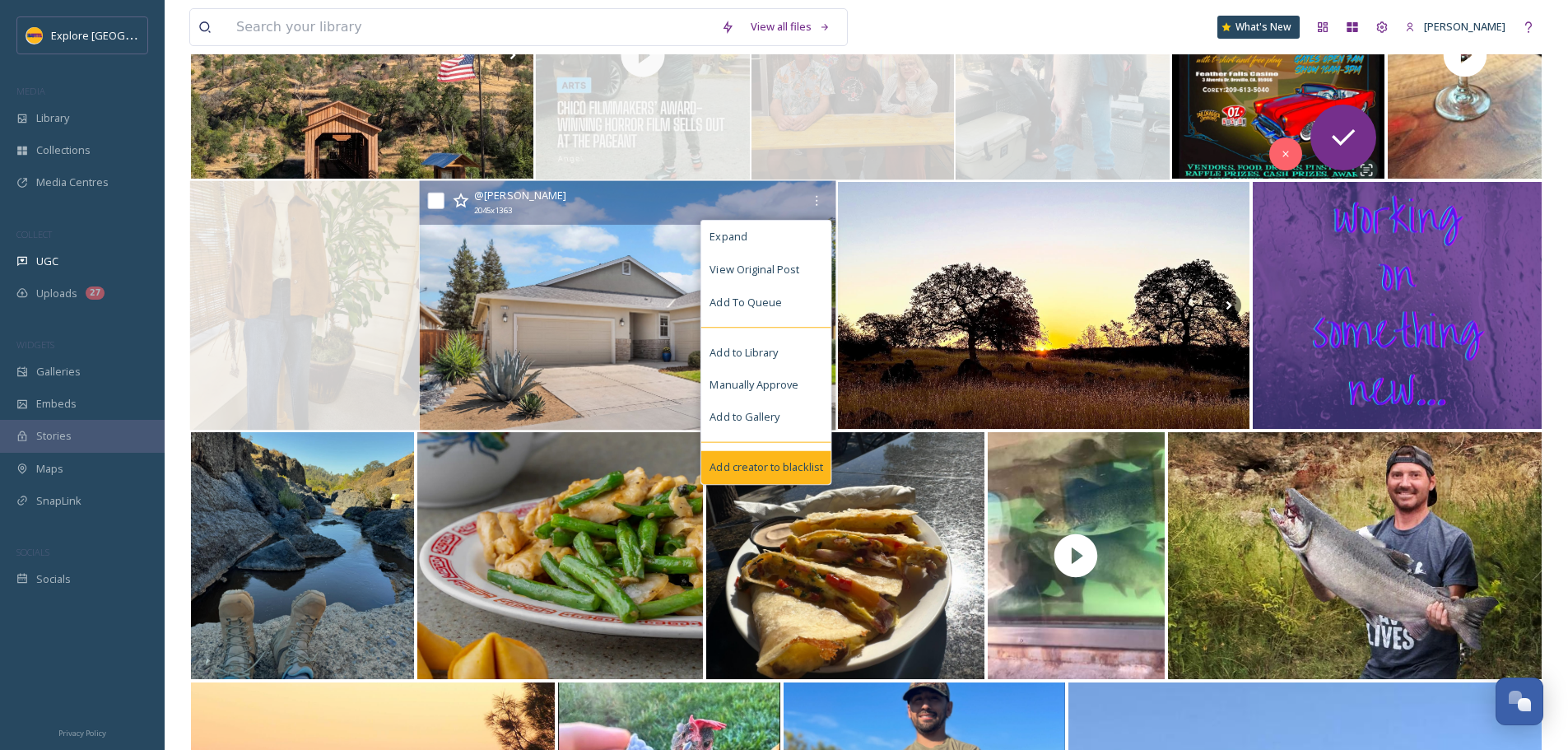
click at [793, 463] on span "Add creator to blacklist" at bounding box center [767, 467] width 113 height 16
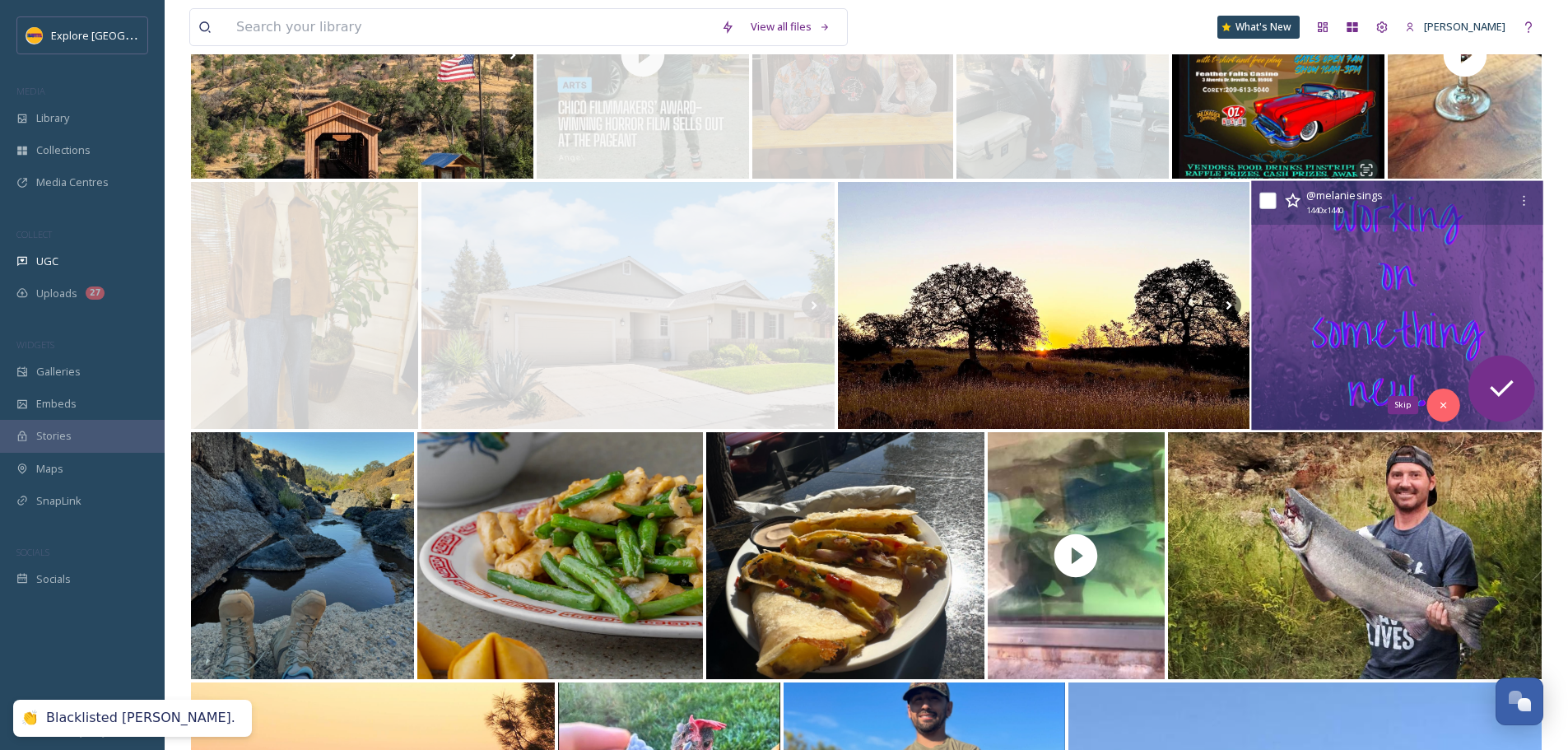
click at [1446, 410] on icon at bounding box center [1443, 405] width 11 height 11
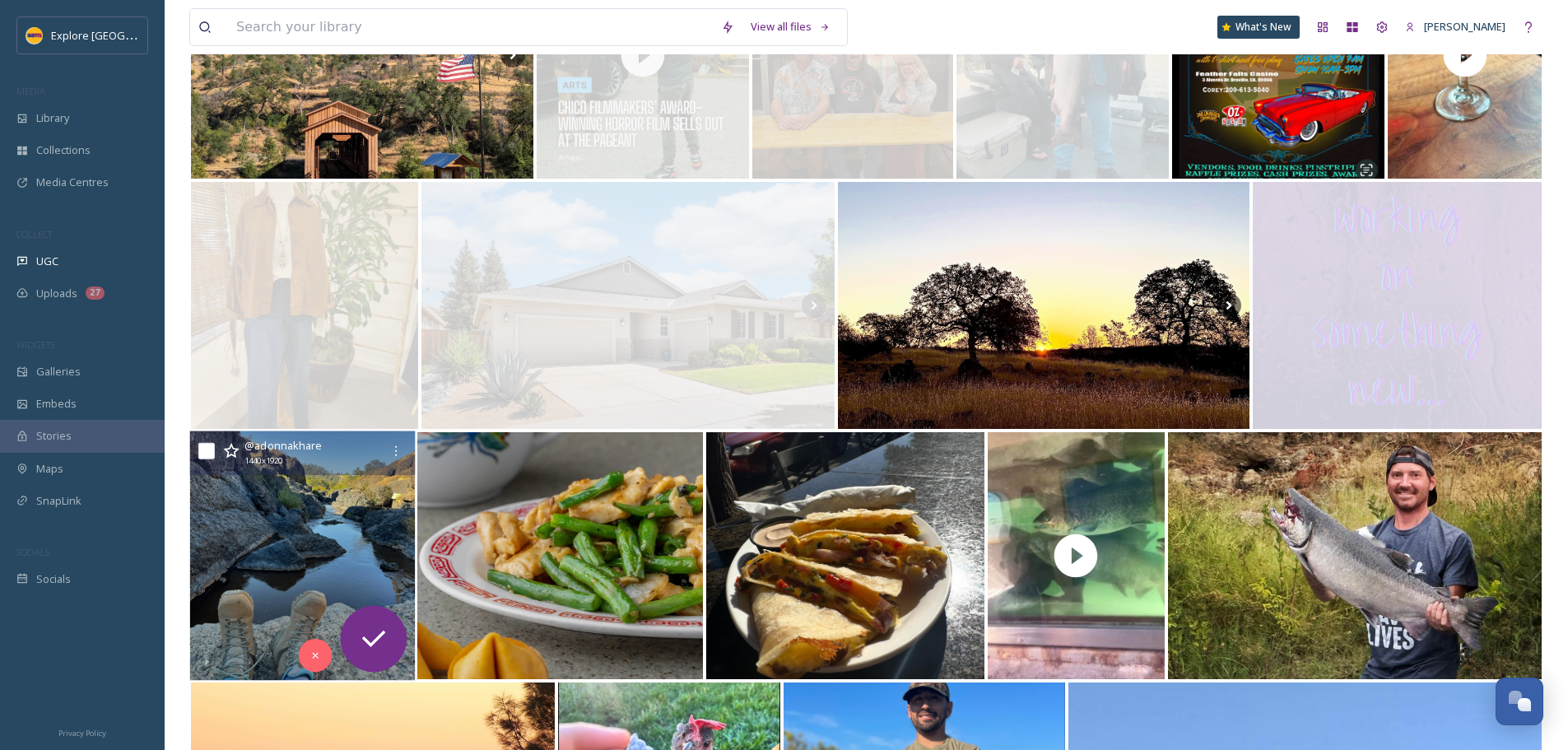
click at [306, 526] on img at bounding box center [302, 555] width 225 height 250
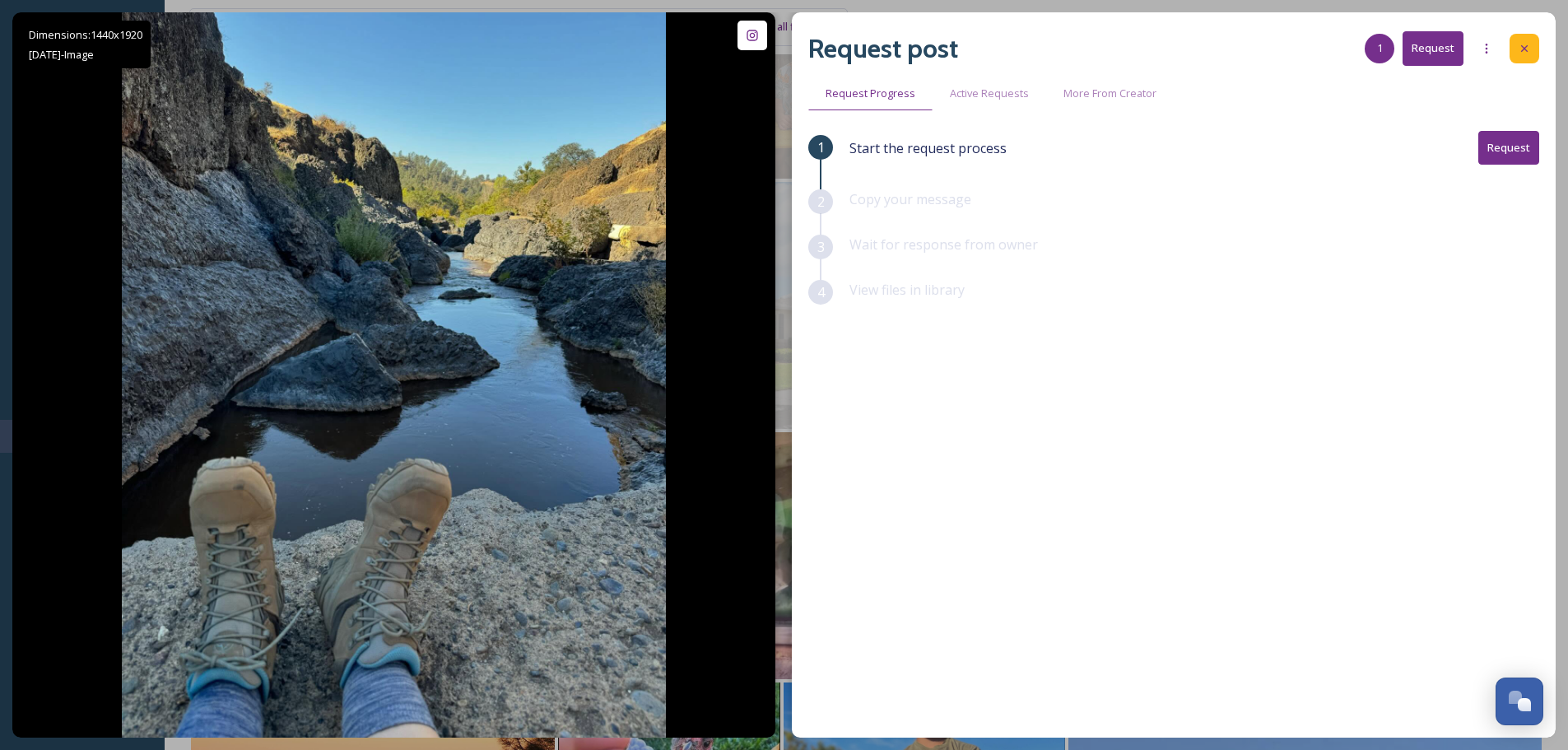
click at [1517, 50] on div at bounding box center [1525, 49] width 30 height 30
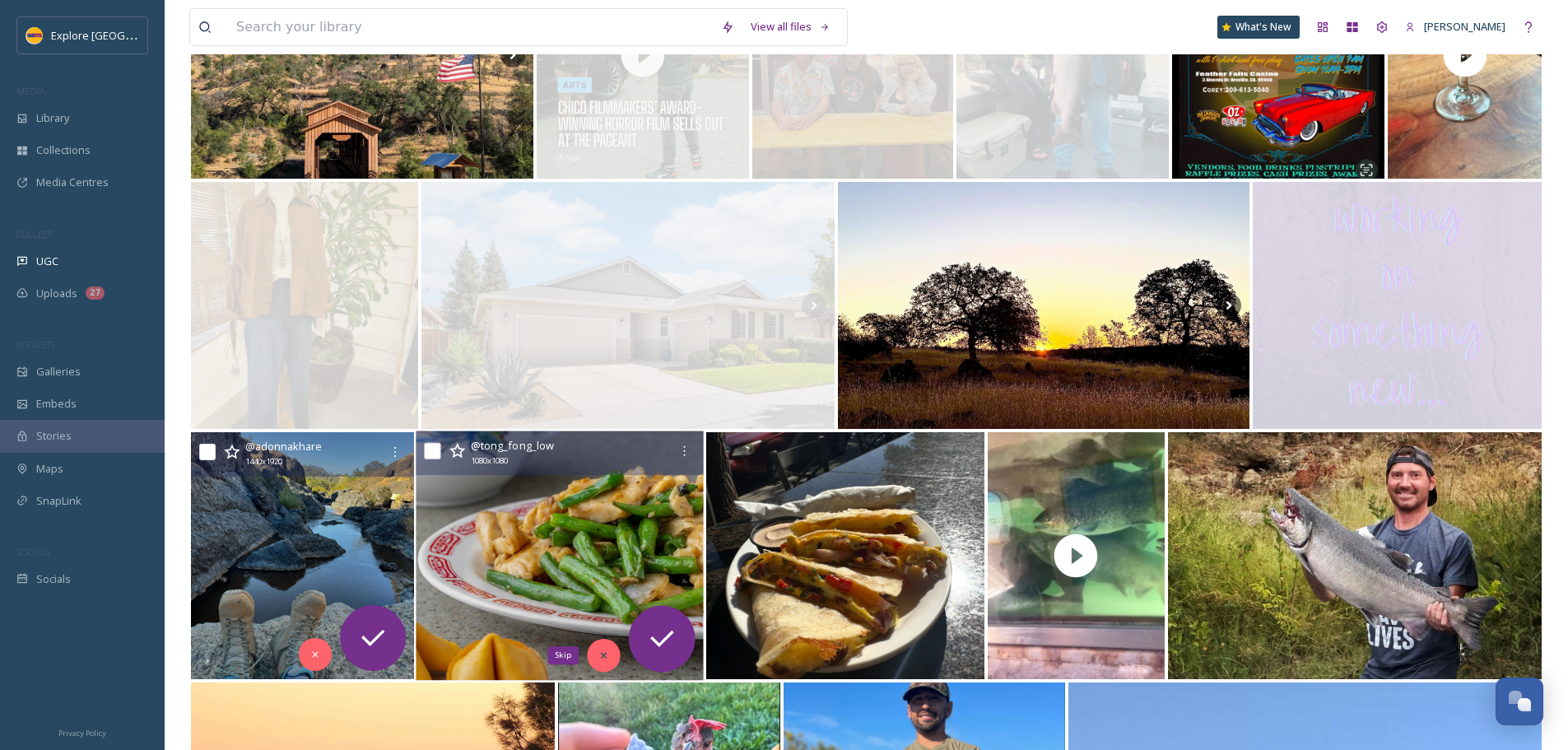
click at [590, 659] on div "Skip" at bounding box center [604, 655] width 33 height 33
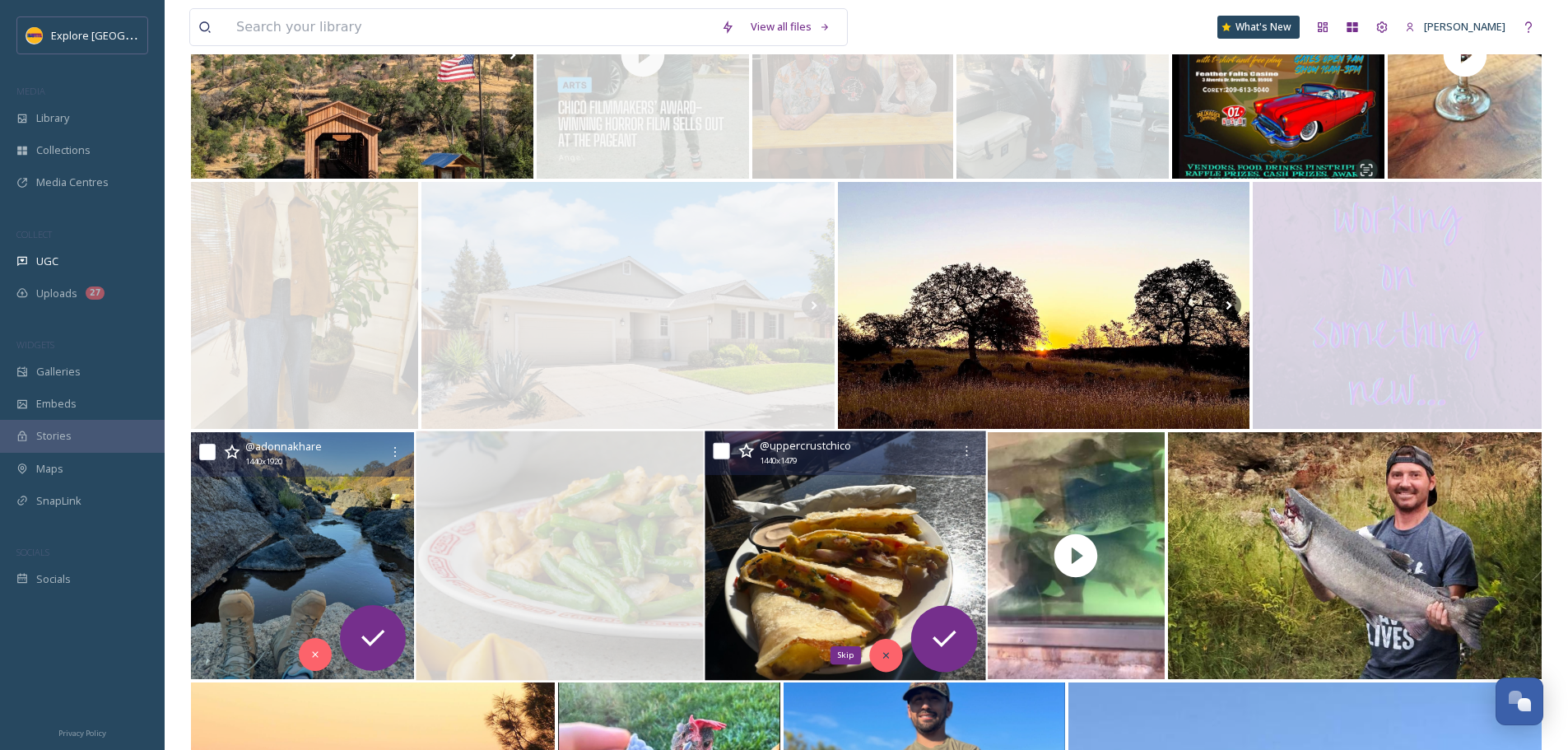
click at [894, 653] on div "Skip" at bounding box center [885, 655] width 33 height 33
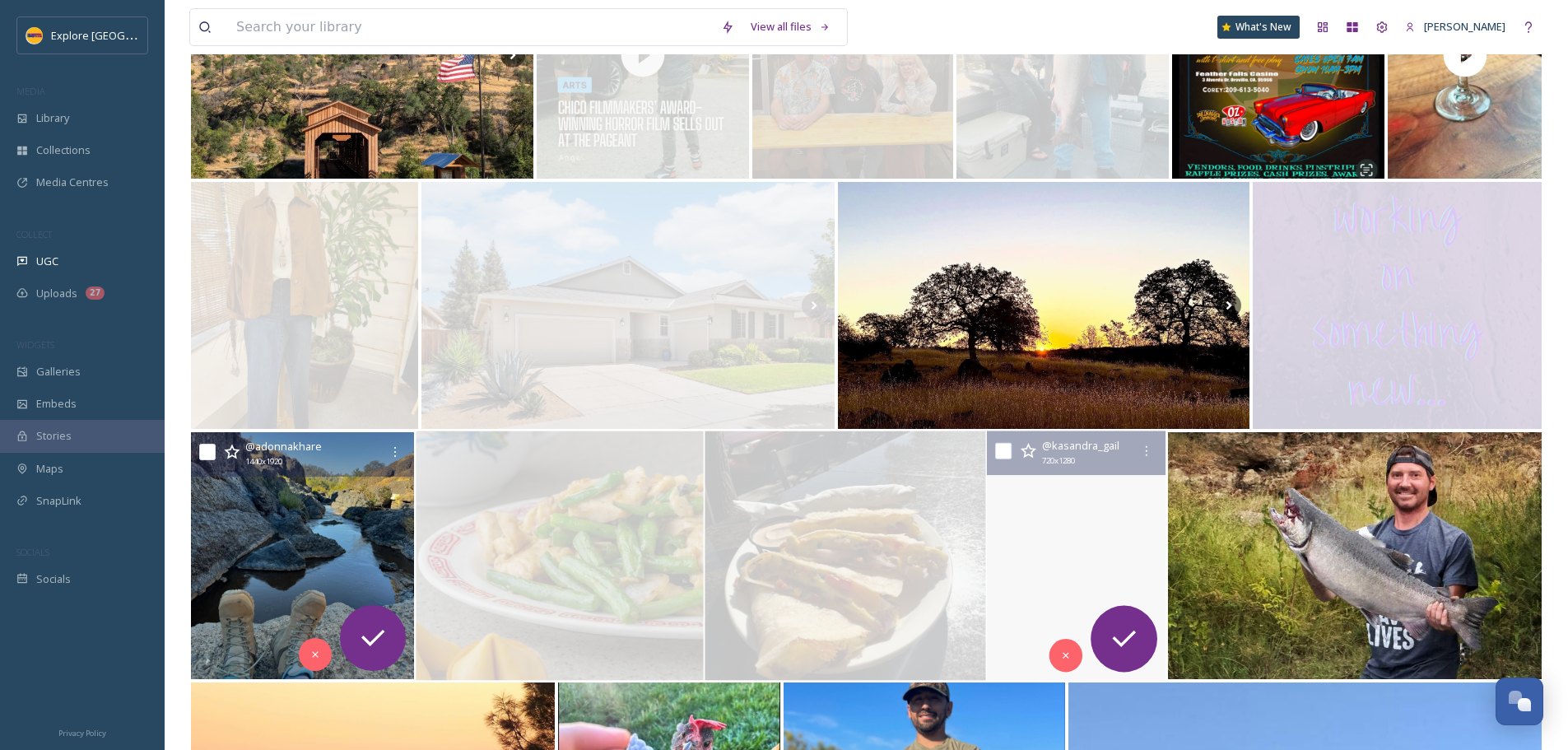
click at [1062, 547] on video "“During the Oroville Salmon Festival, you can watch Chinook salmon swim up the …" at bounding box center [1076, 555] width 179 height 250
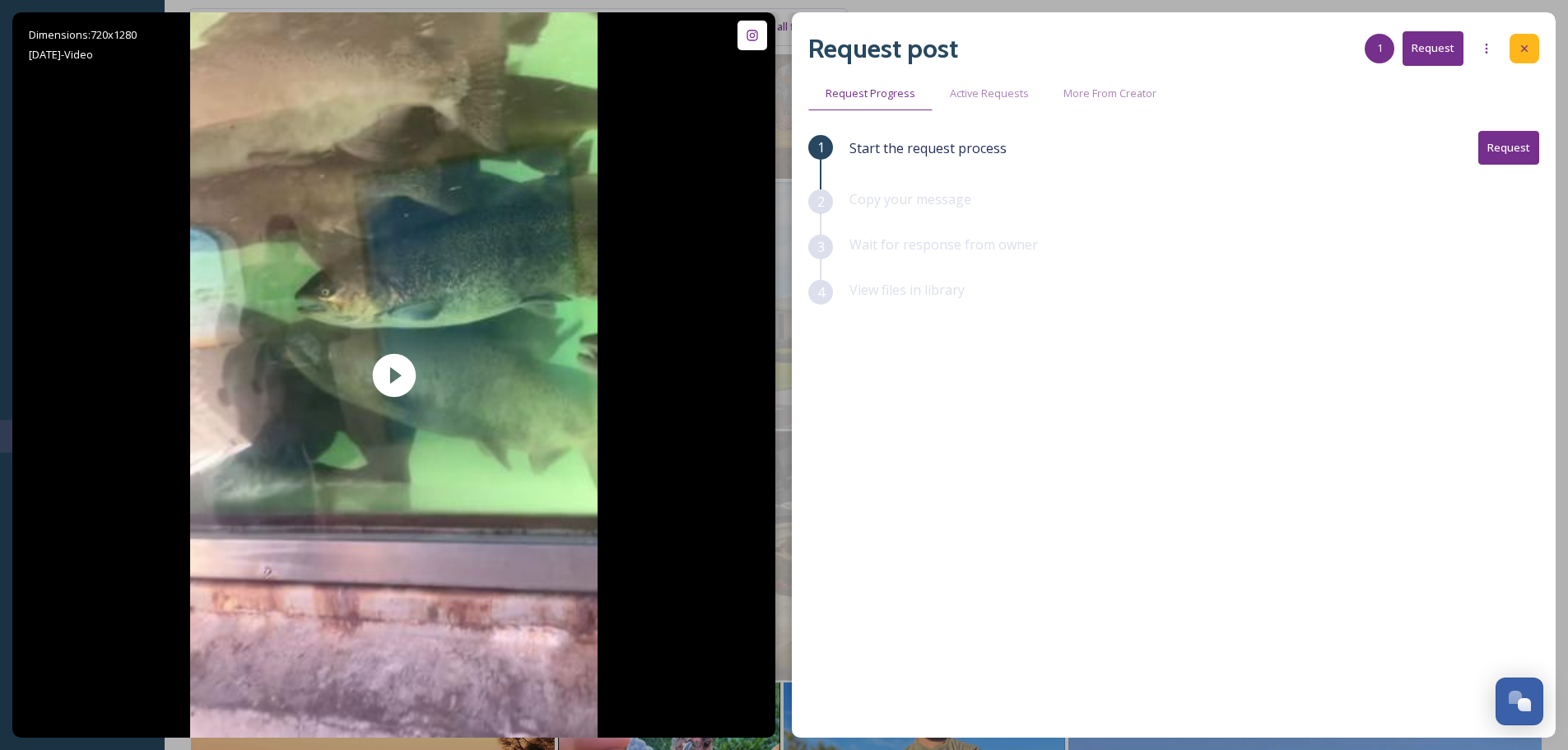
click at [1518, 48] on div at bounding box center [1525, 49] width 30 height 30
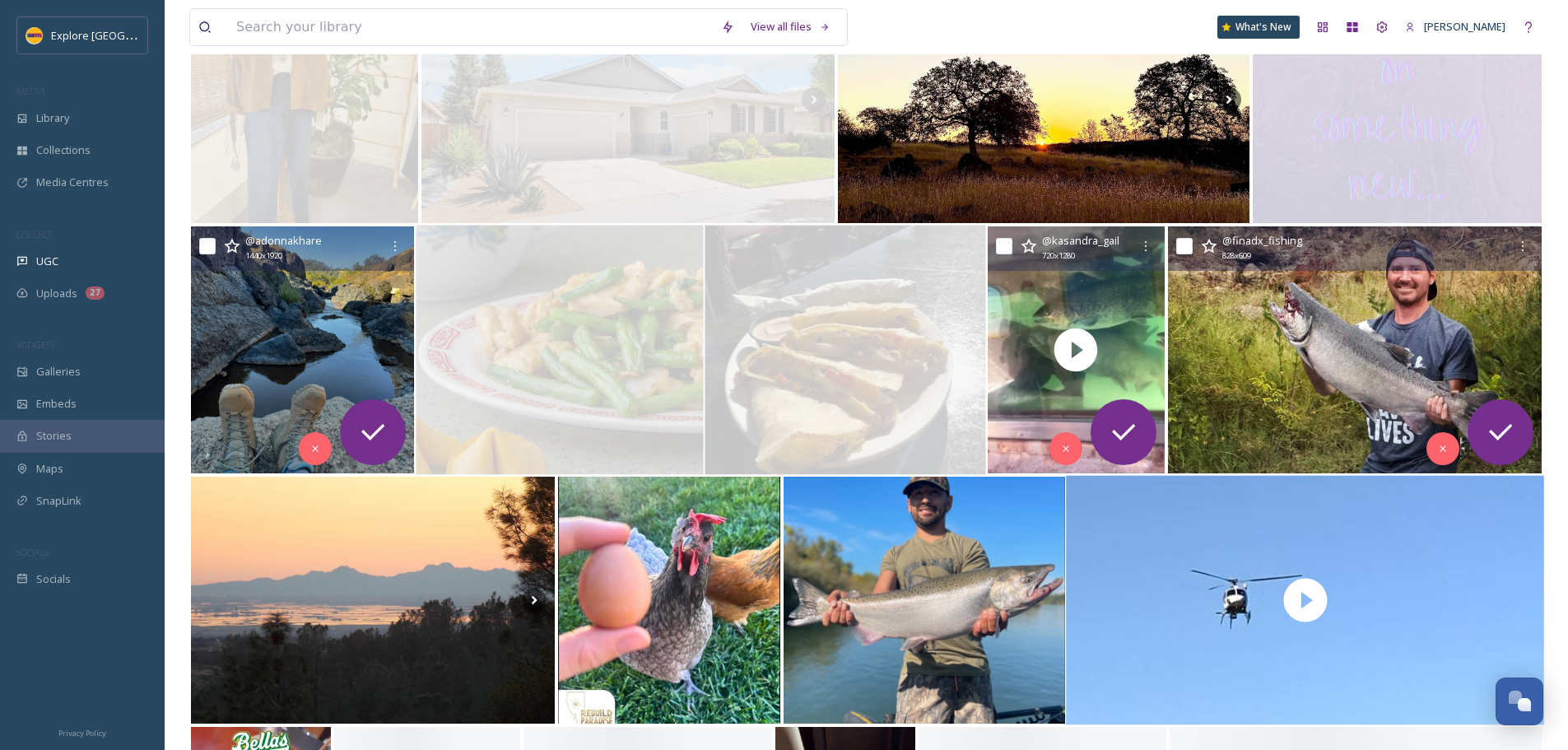
scroll to position [1153, 0]
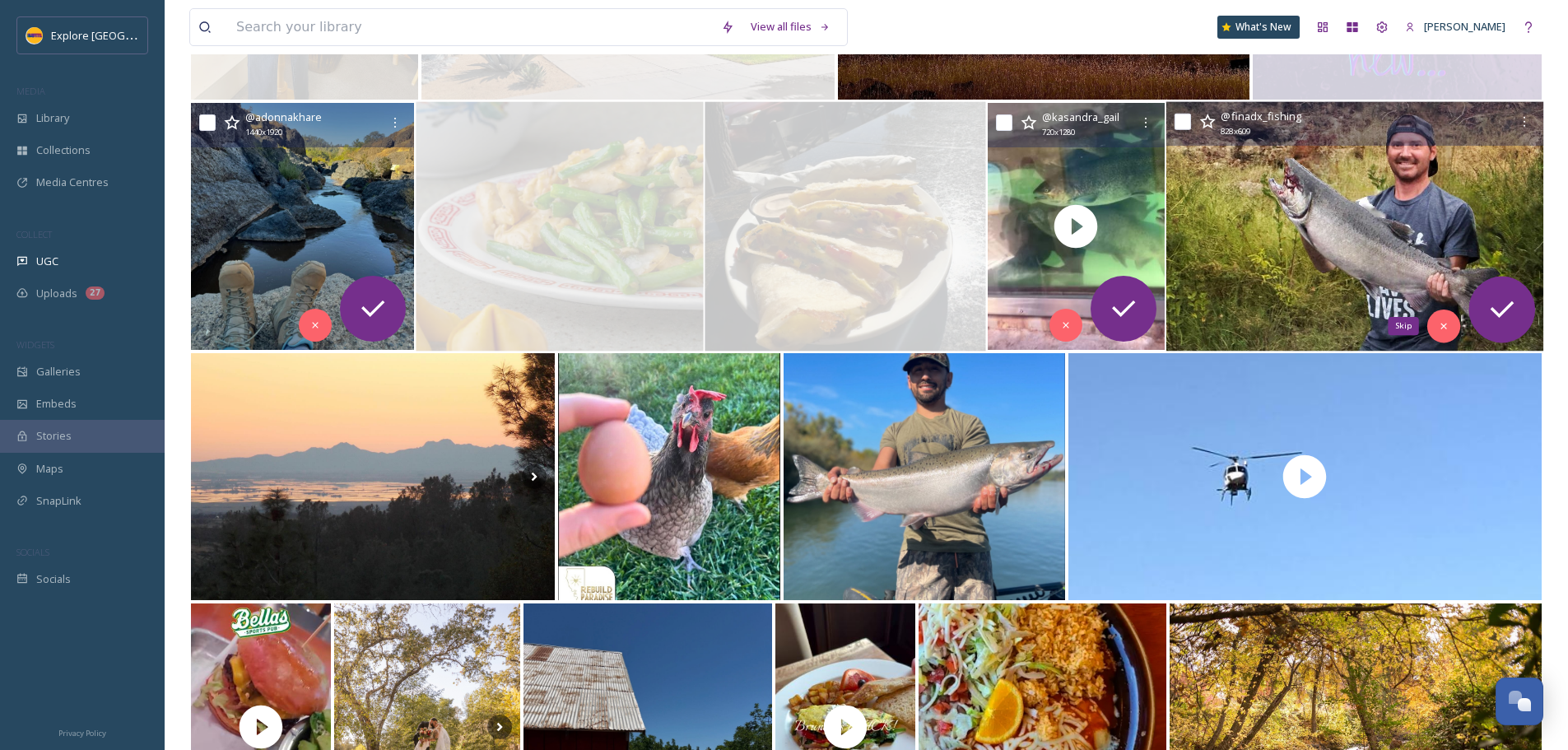
click at [1441, 319] on div "Skip" at bounding box center [1444, 325] width 33 height 33
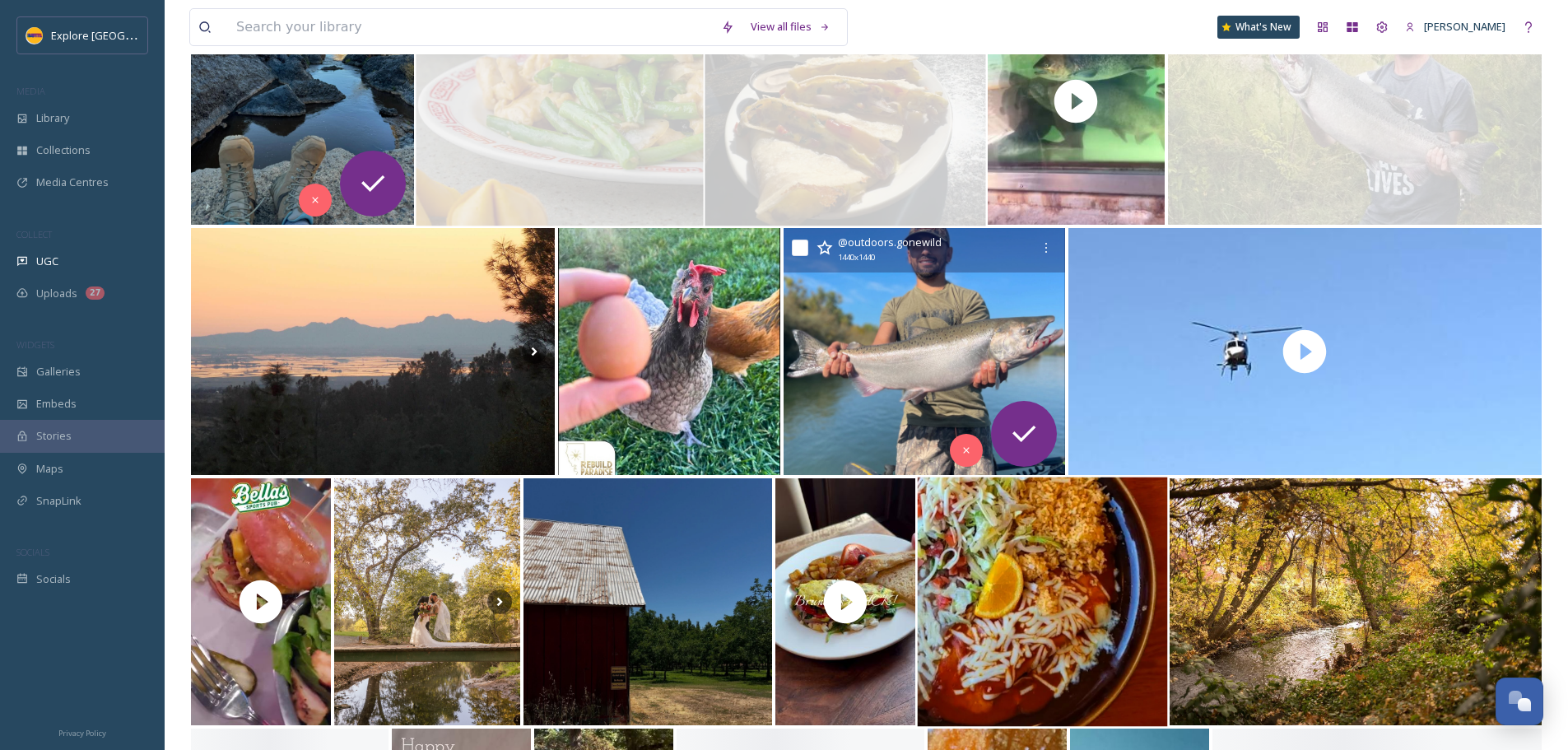
scroll to position [1318, 0]
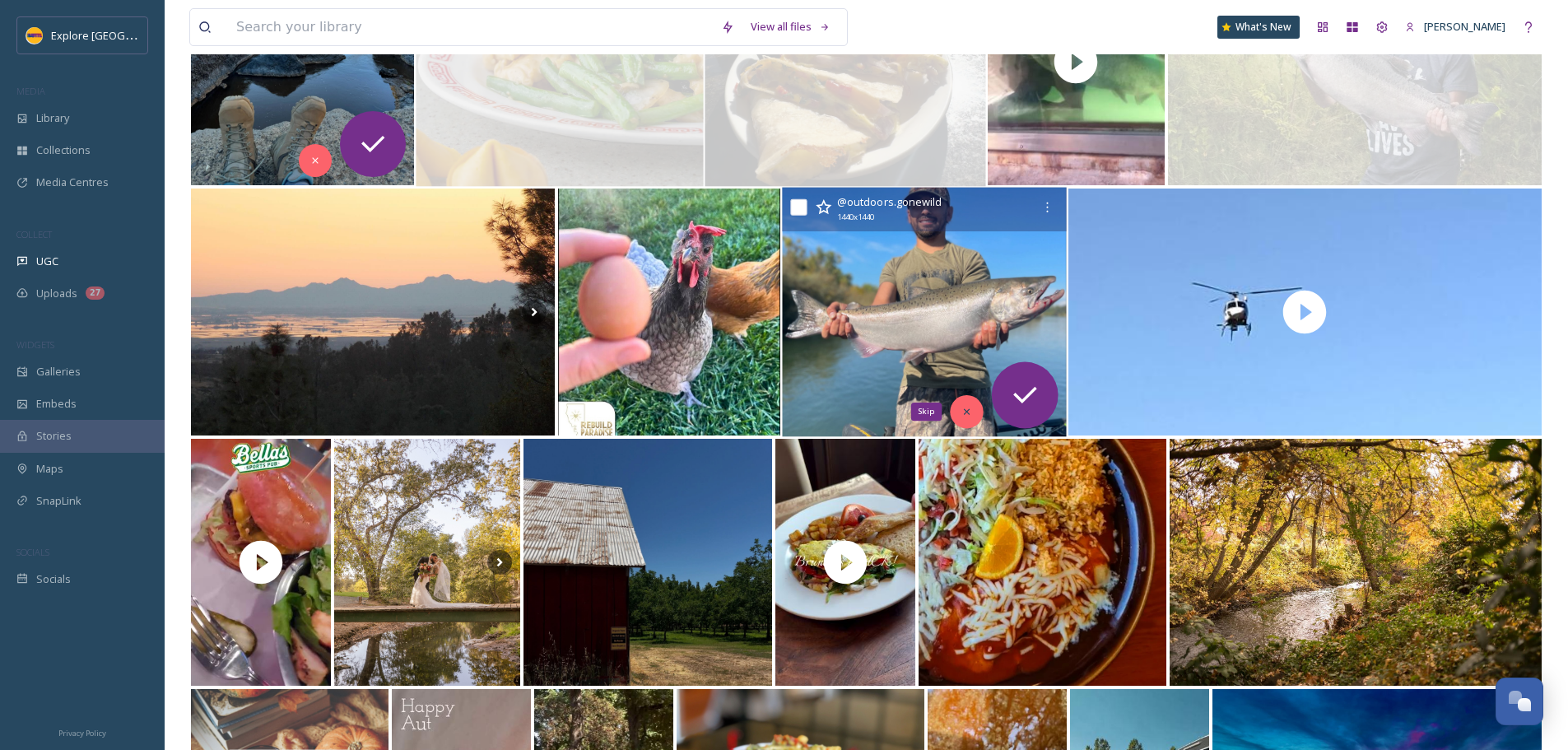
click at [969, 403] on div "Skip" at bounding box center [966, 411] width 33 height 33
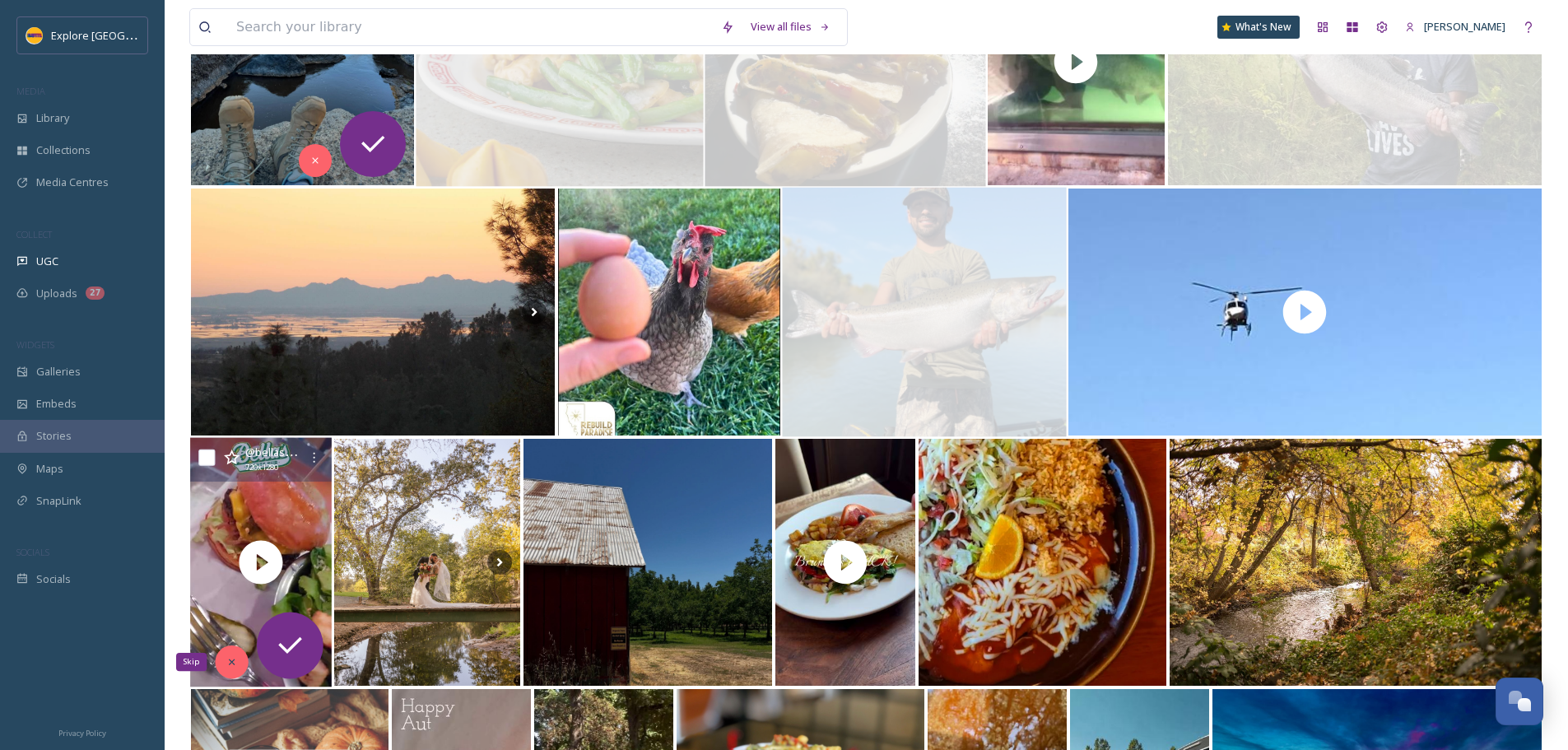
click at [226, 664] on icon at bounding box center [232, 662] width 11 height 11
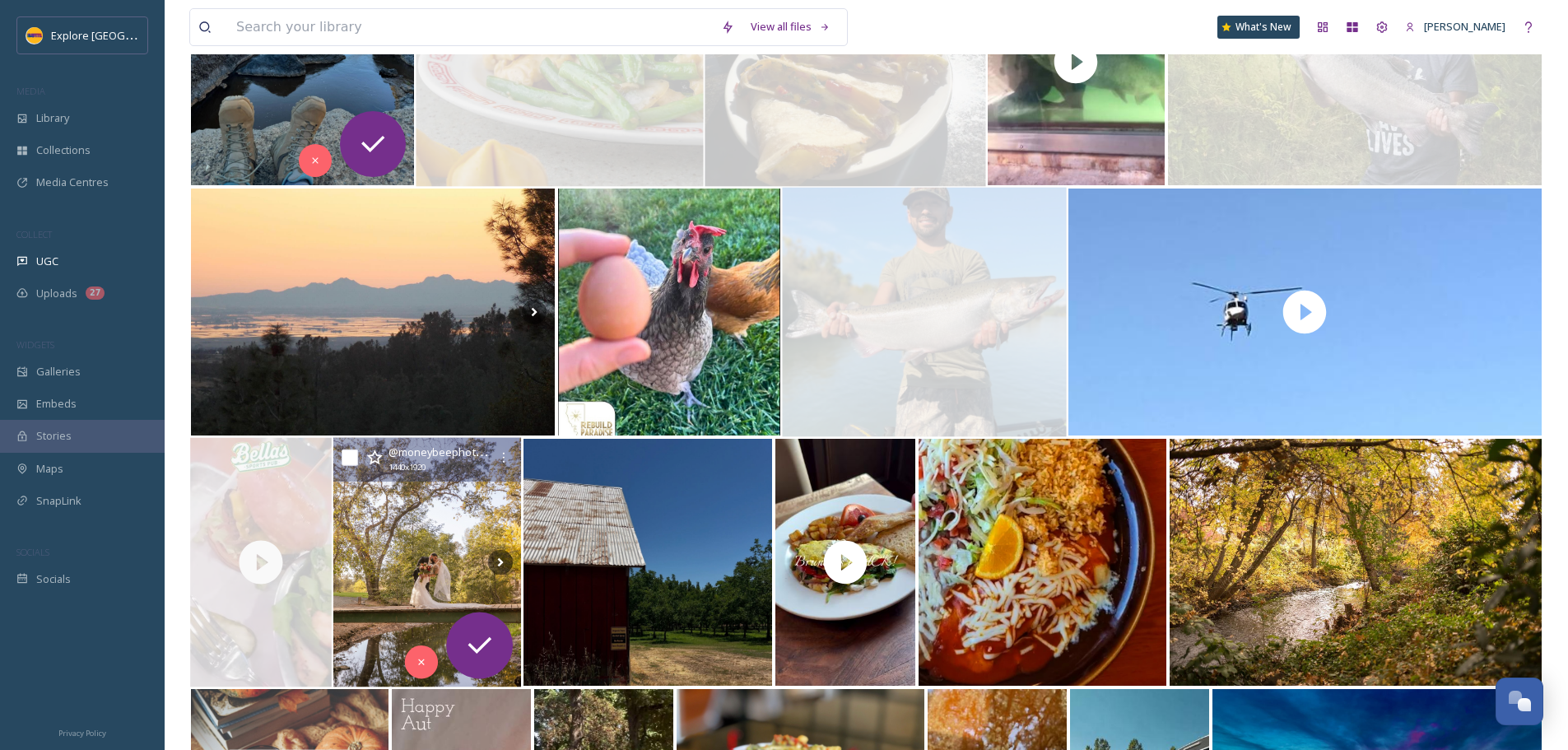
click at [410, 567] on img at bounding box center [428, 562] width 189 height 250
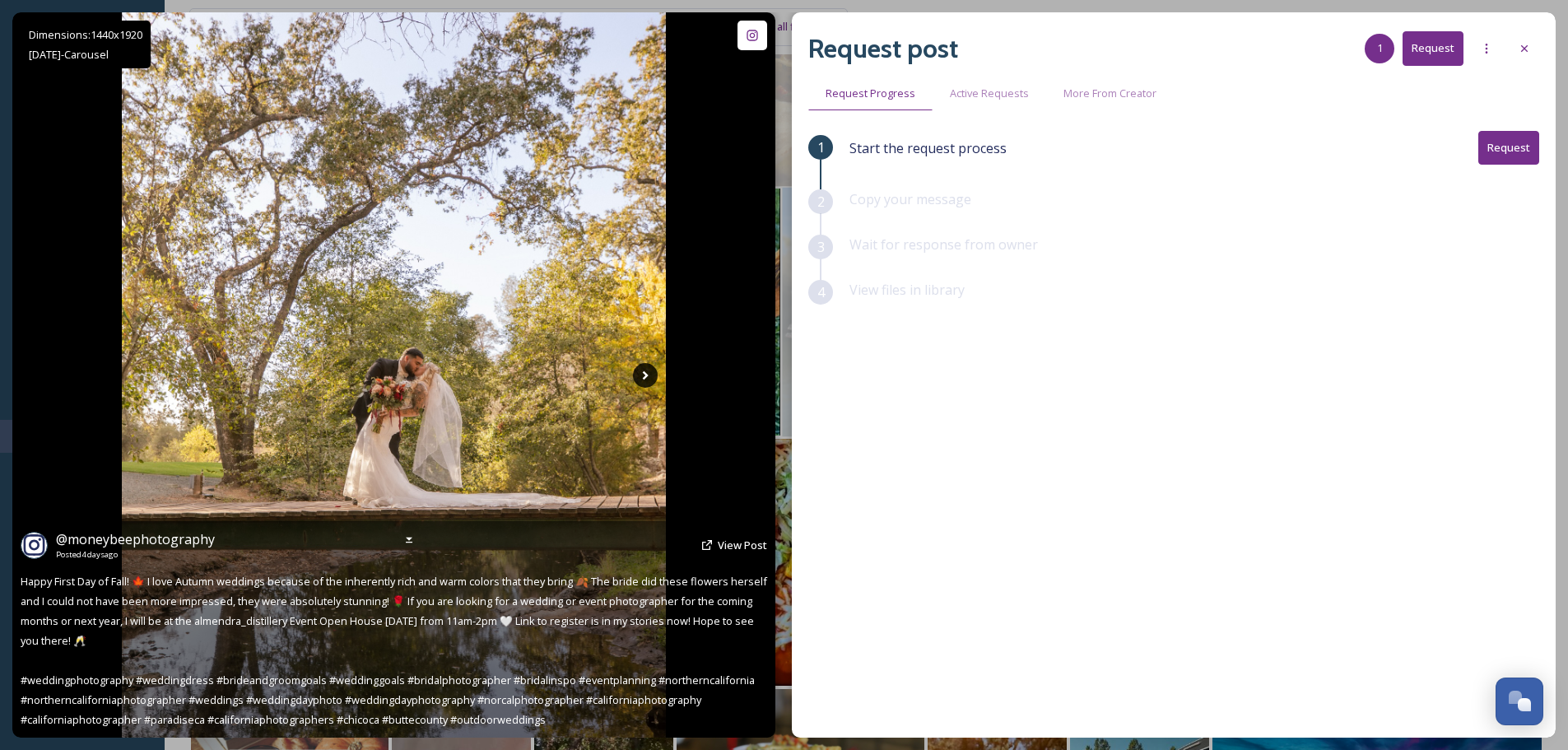
click at [640, 381] on icon at bounding box center [645, 375] width 24 height 24
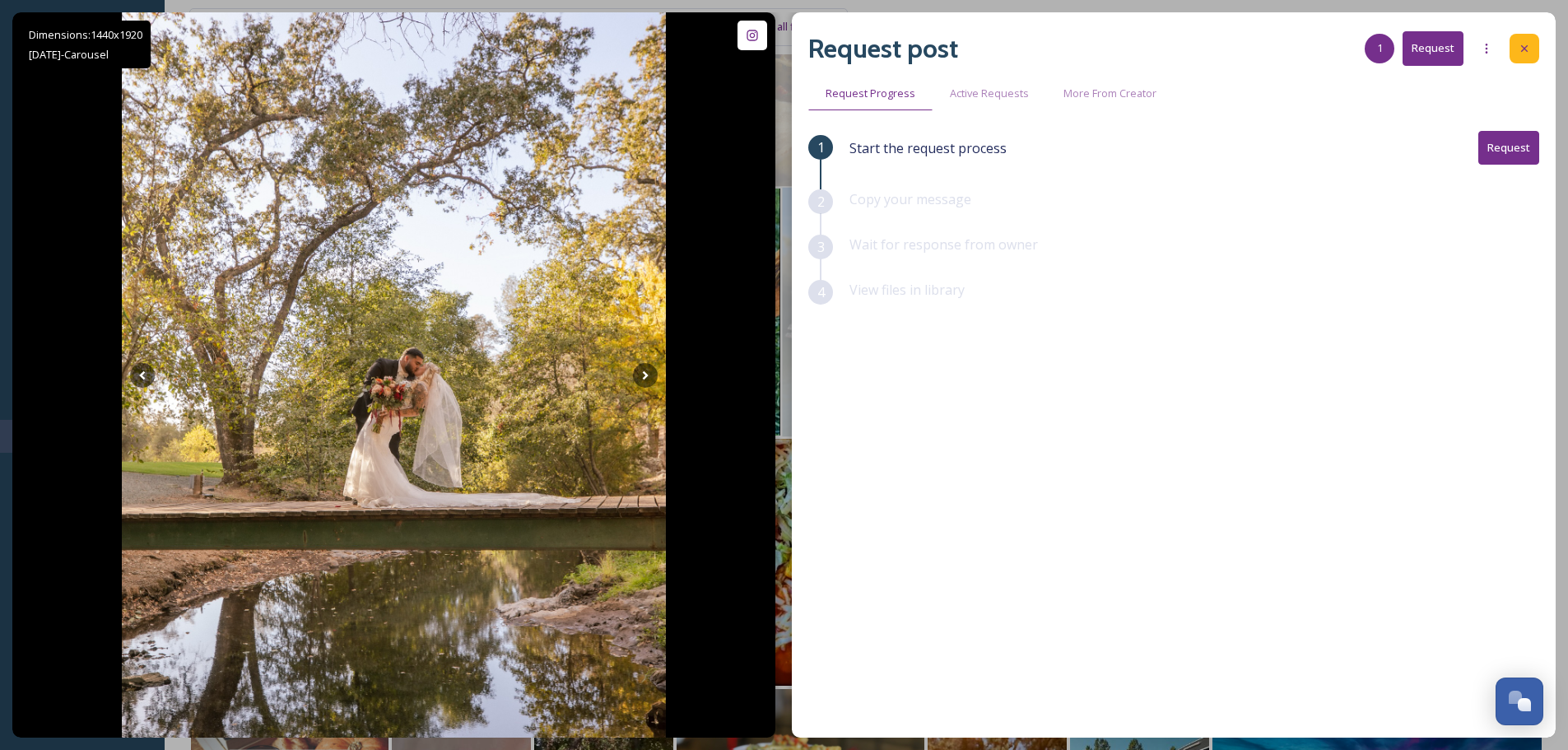
click at [1518, 38] on div at bounding box center [1525, 49] width 30 height 30
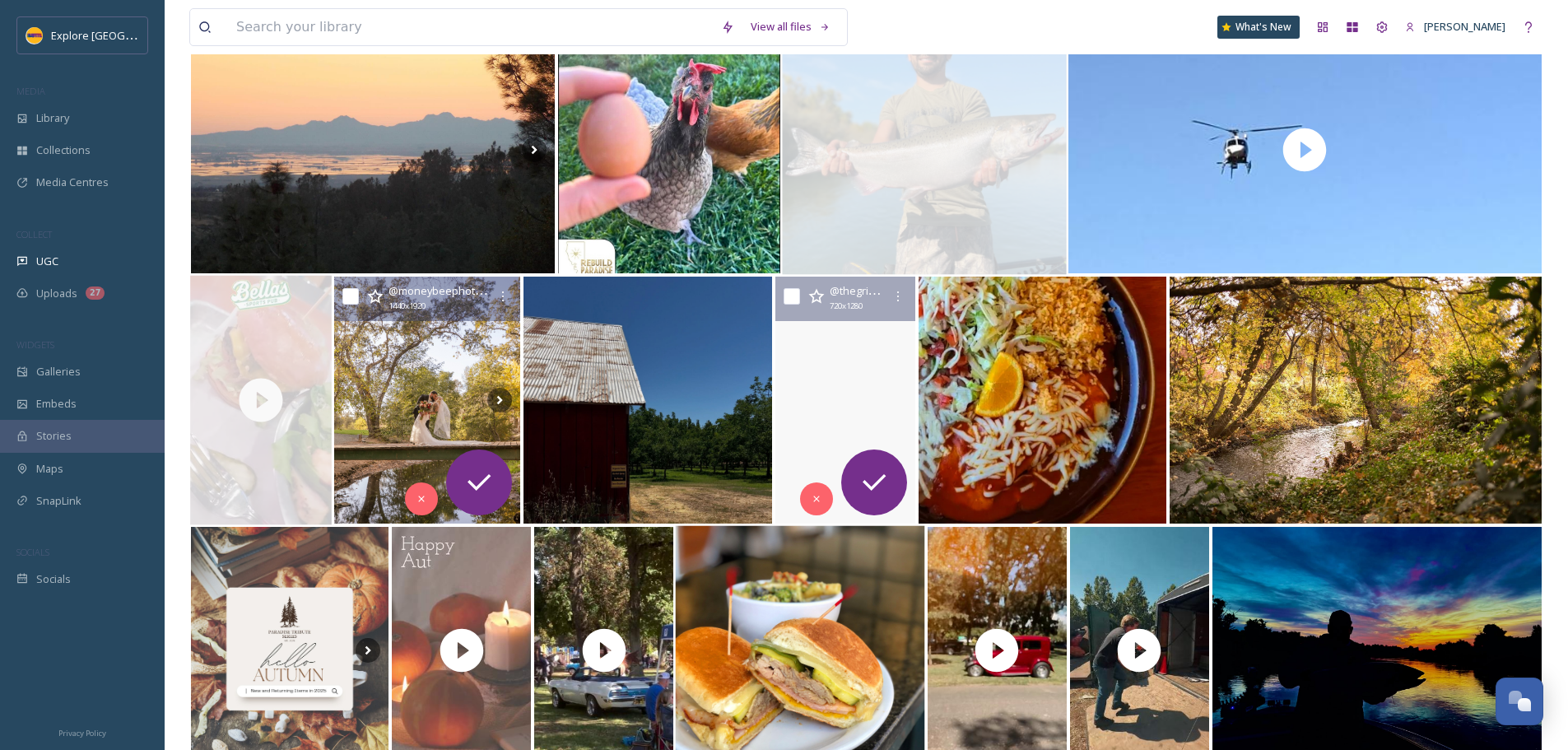
scroll to position [1647, 0]
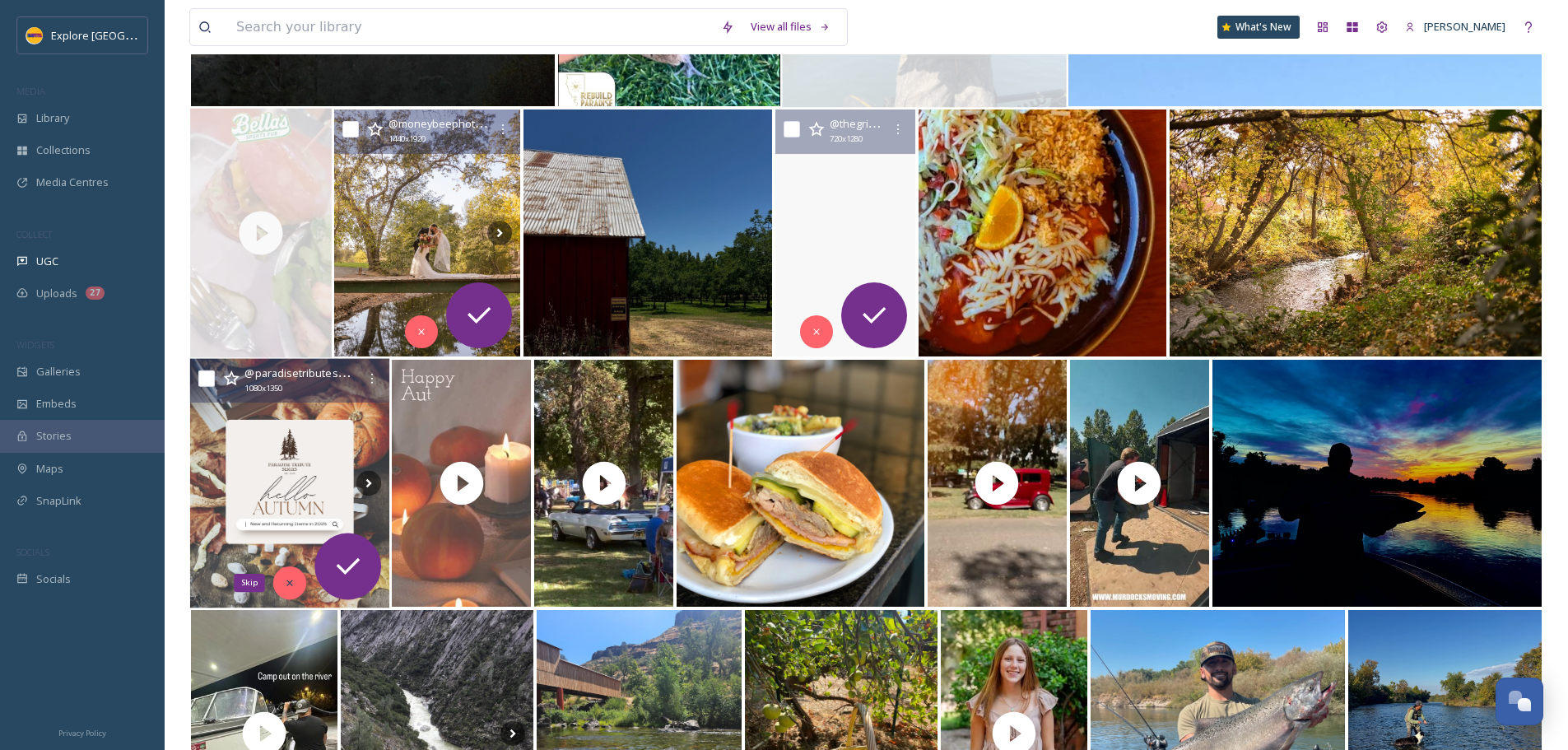
click at [278, 583] on div "Skip" at bounding box center [289, 583] width 33 height 33
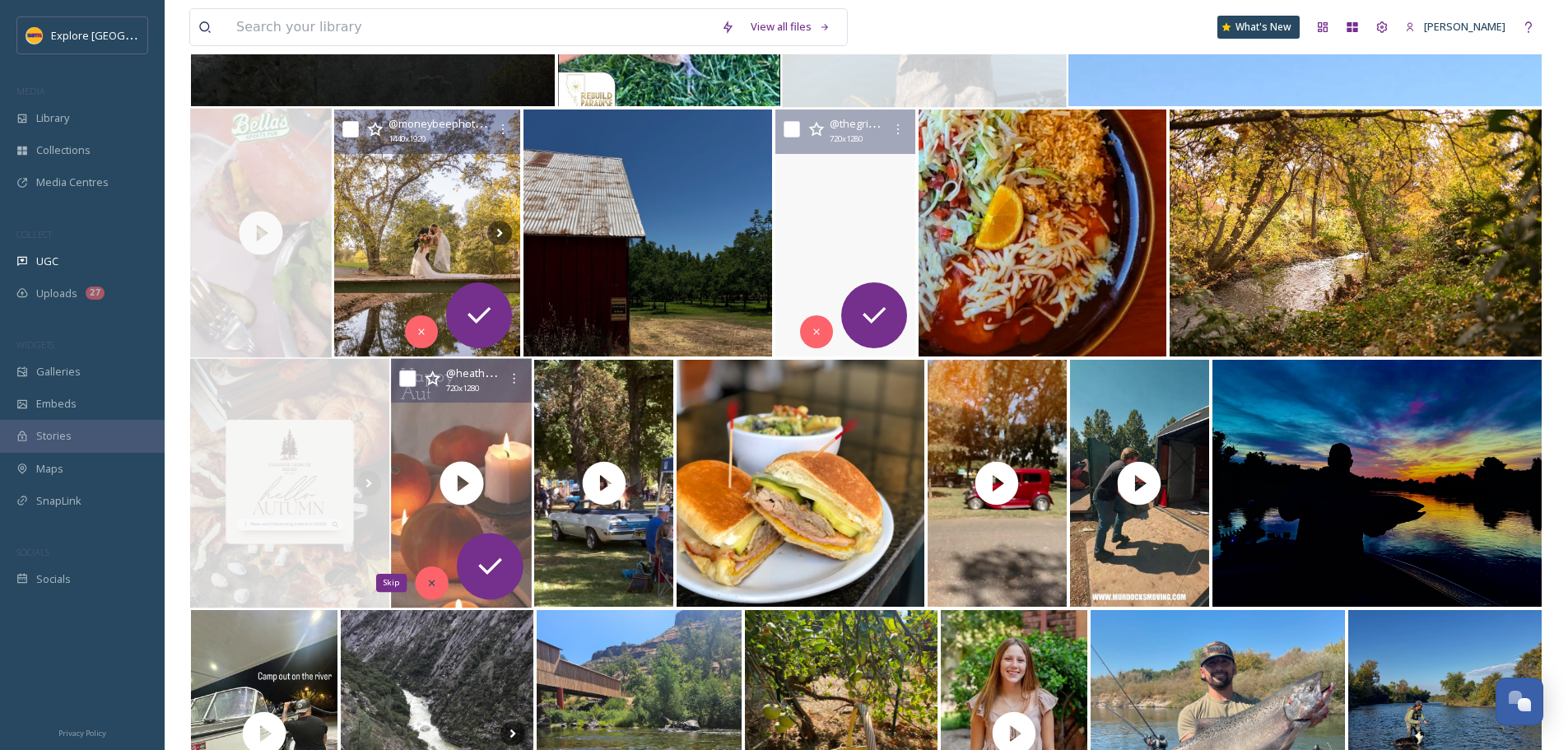
click at [432, 588] on icon at bounding box center [432, 583] width 11 height 11
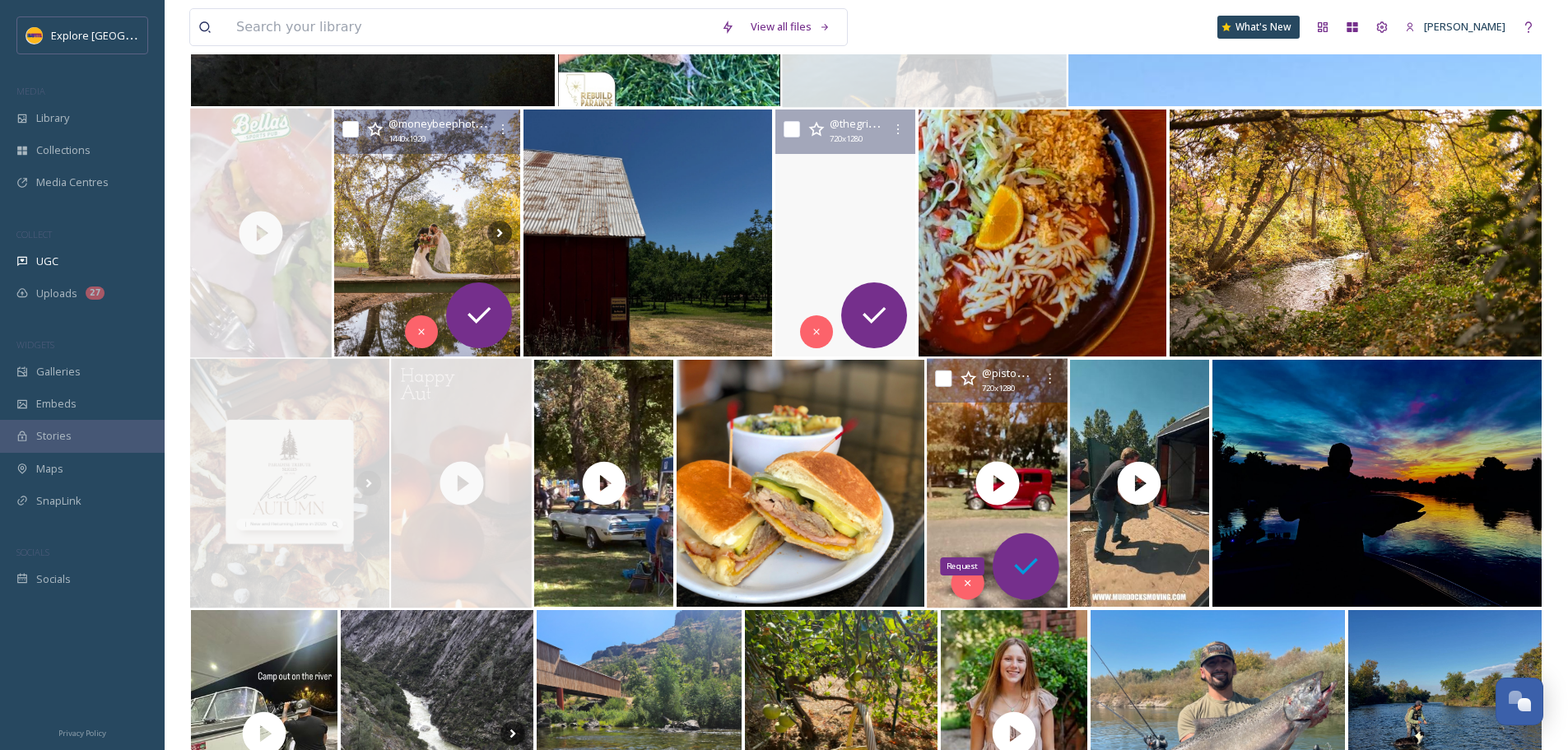
scroll to position [1811, 0]
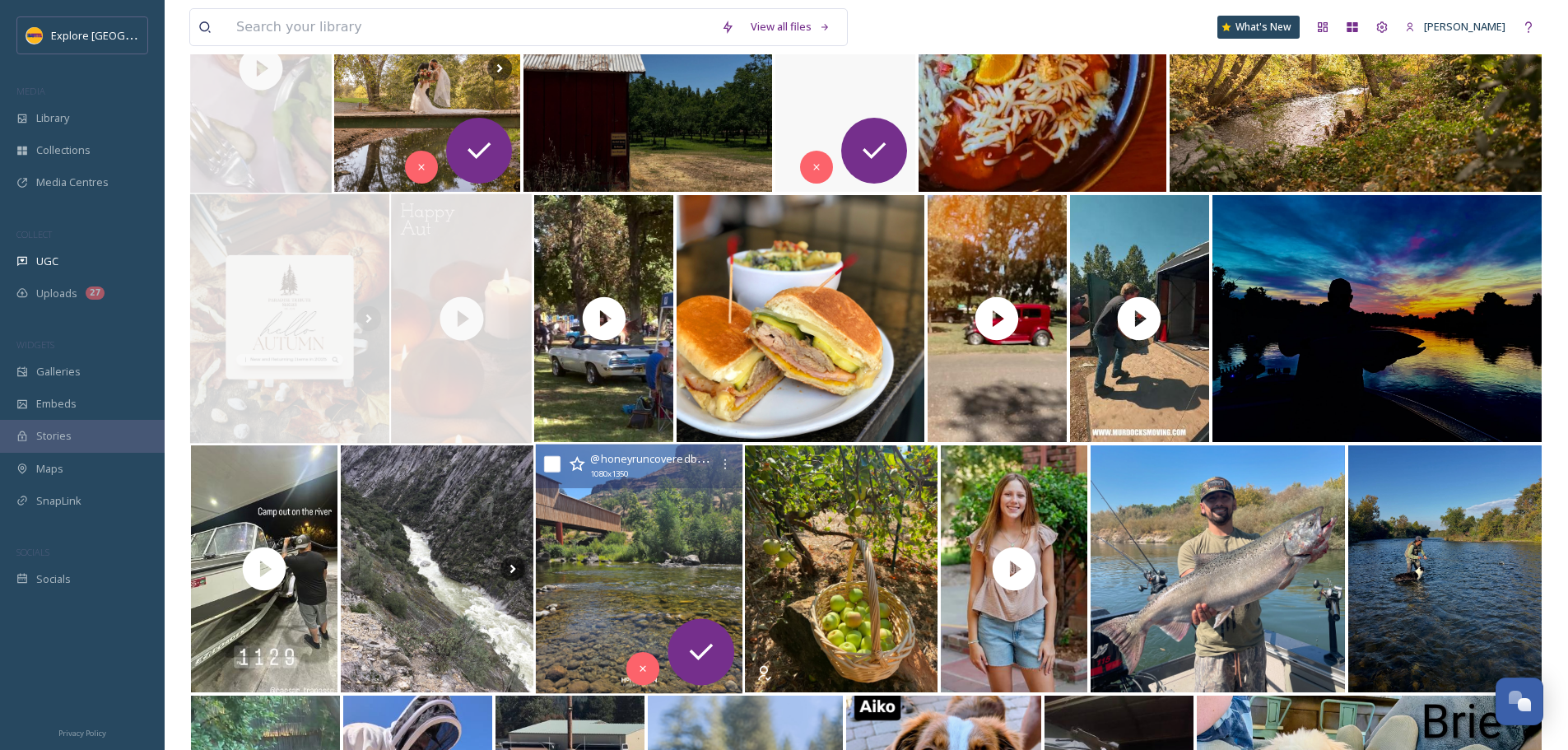
click at [640, 518] on img at bounding box center [640, 569] width 208 height 250
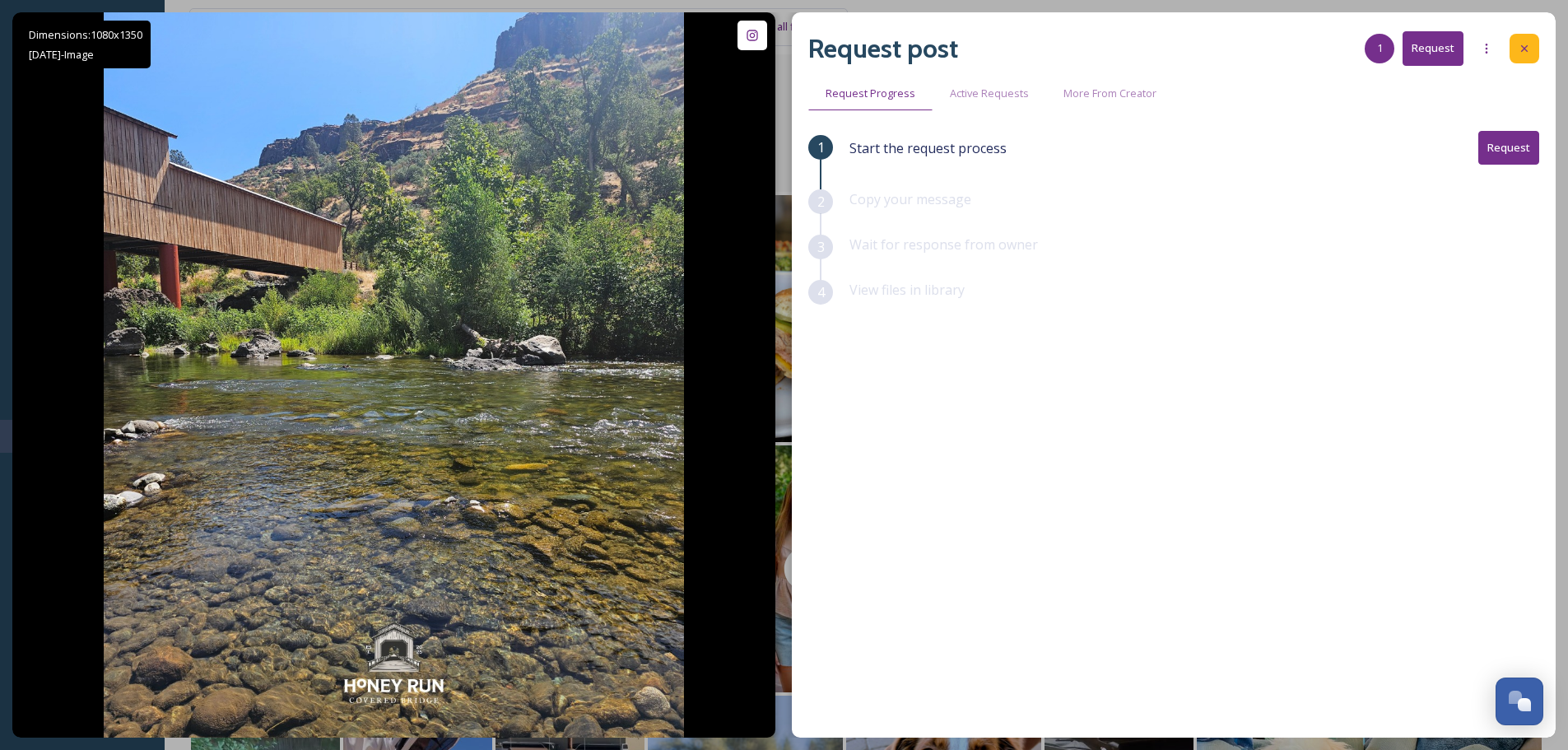
click at [1525, 49] on icon at bounding box center [1524, 48] width 7 height 7
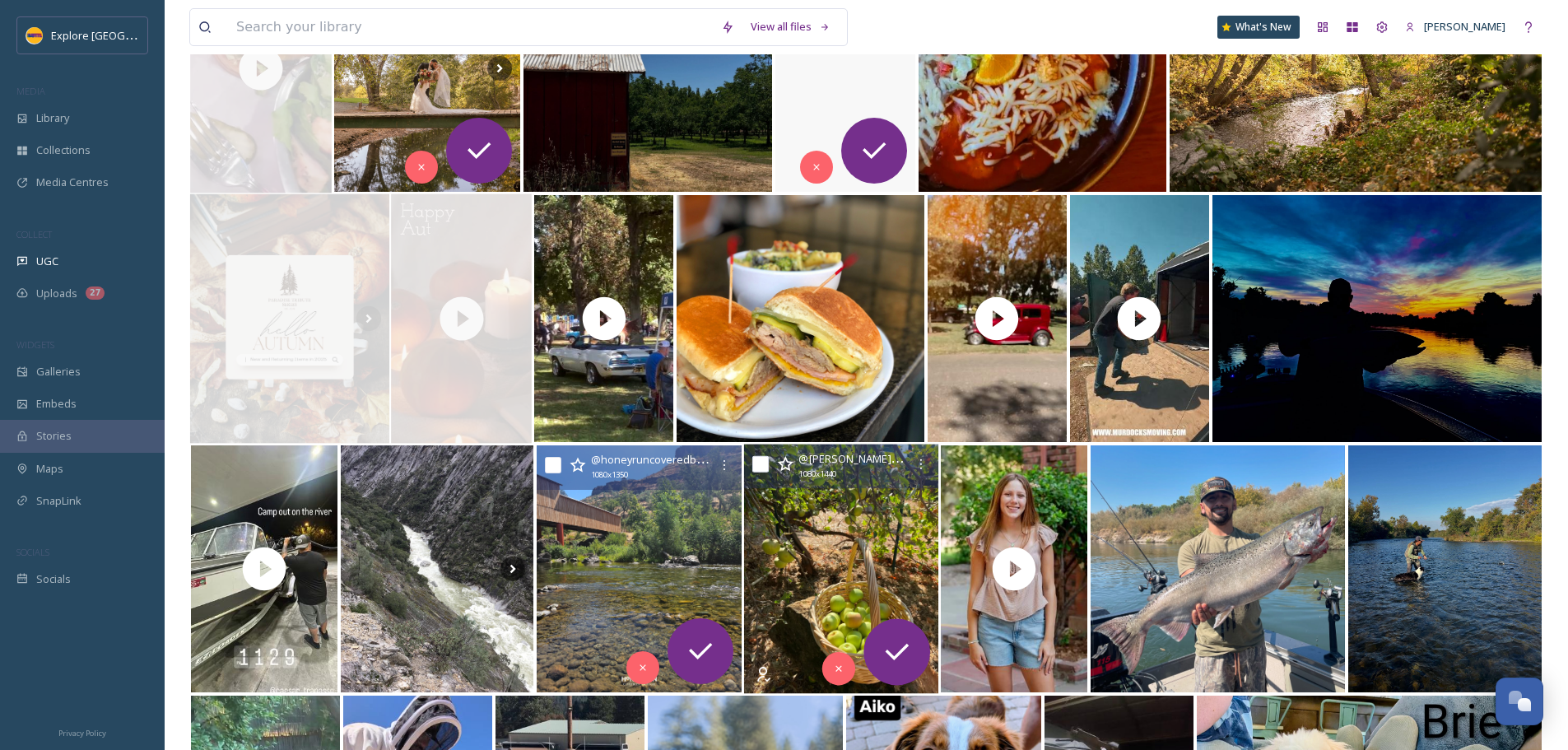
click at [859, 504] on img at bounding box center [842, 569] width 194 height 250
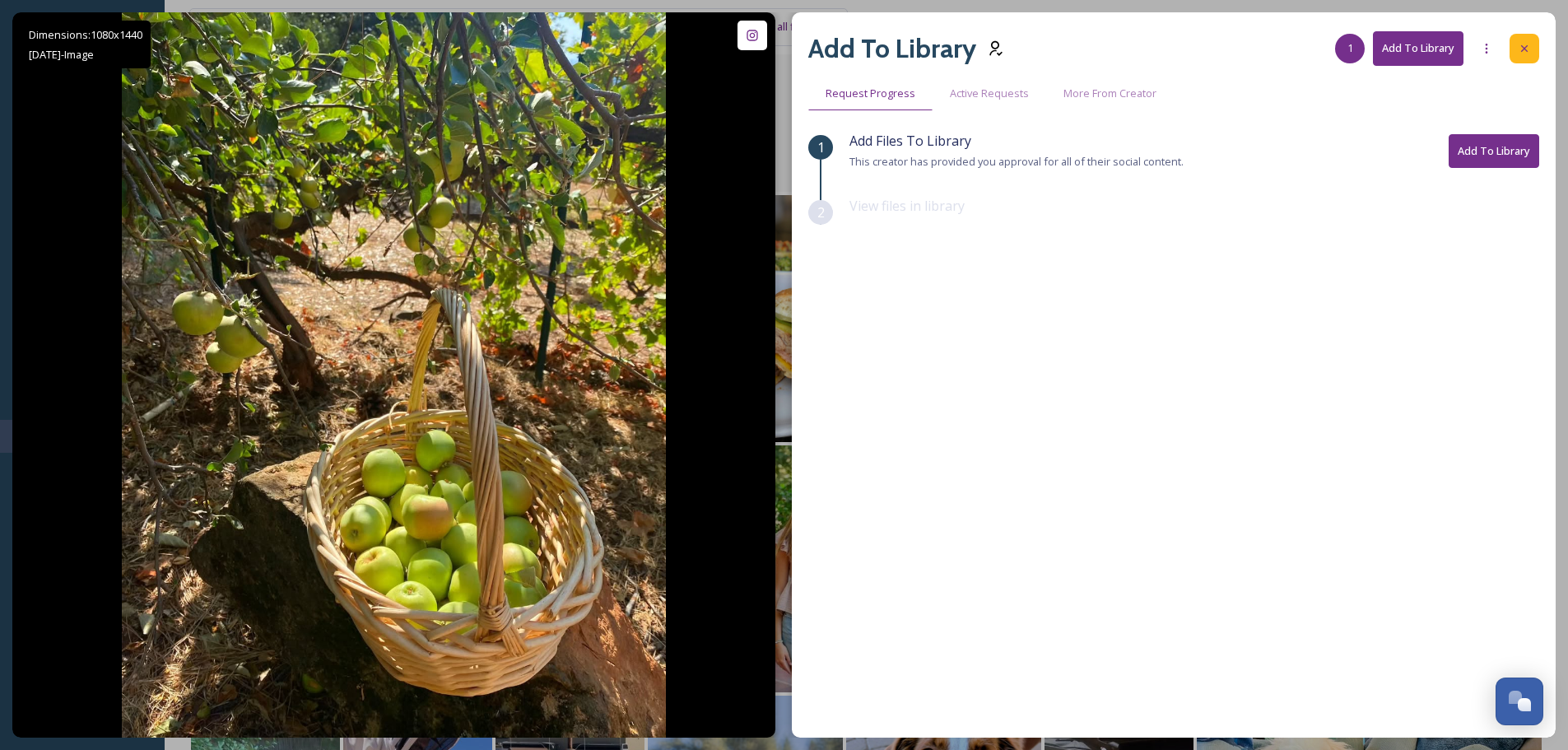
click at [1532, 39] on div at bounding box center [1525, 49] width 30 height 30
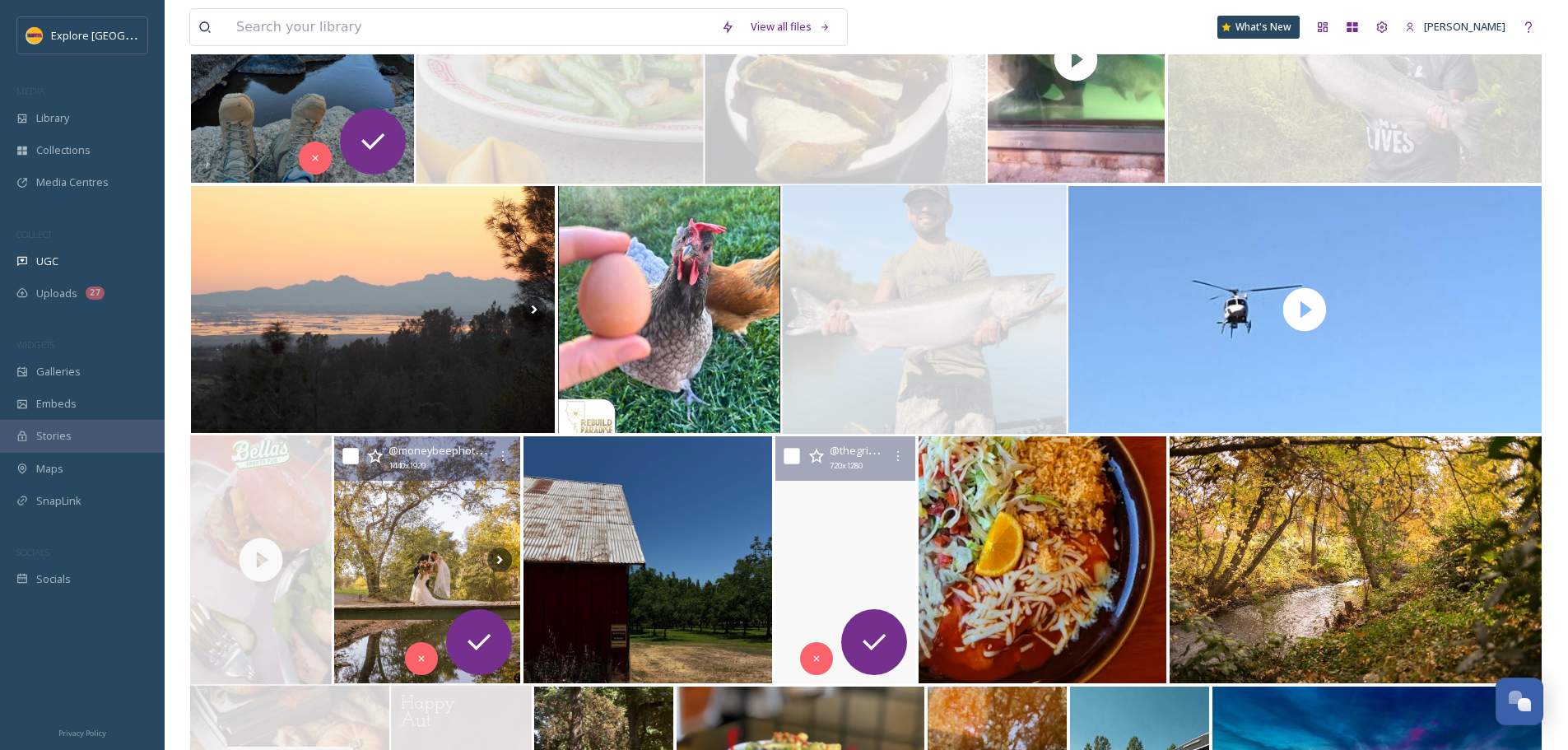
scroll to position [1318, 0]
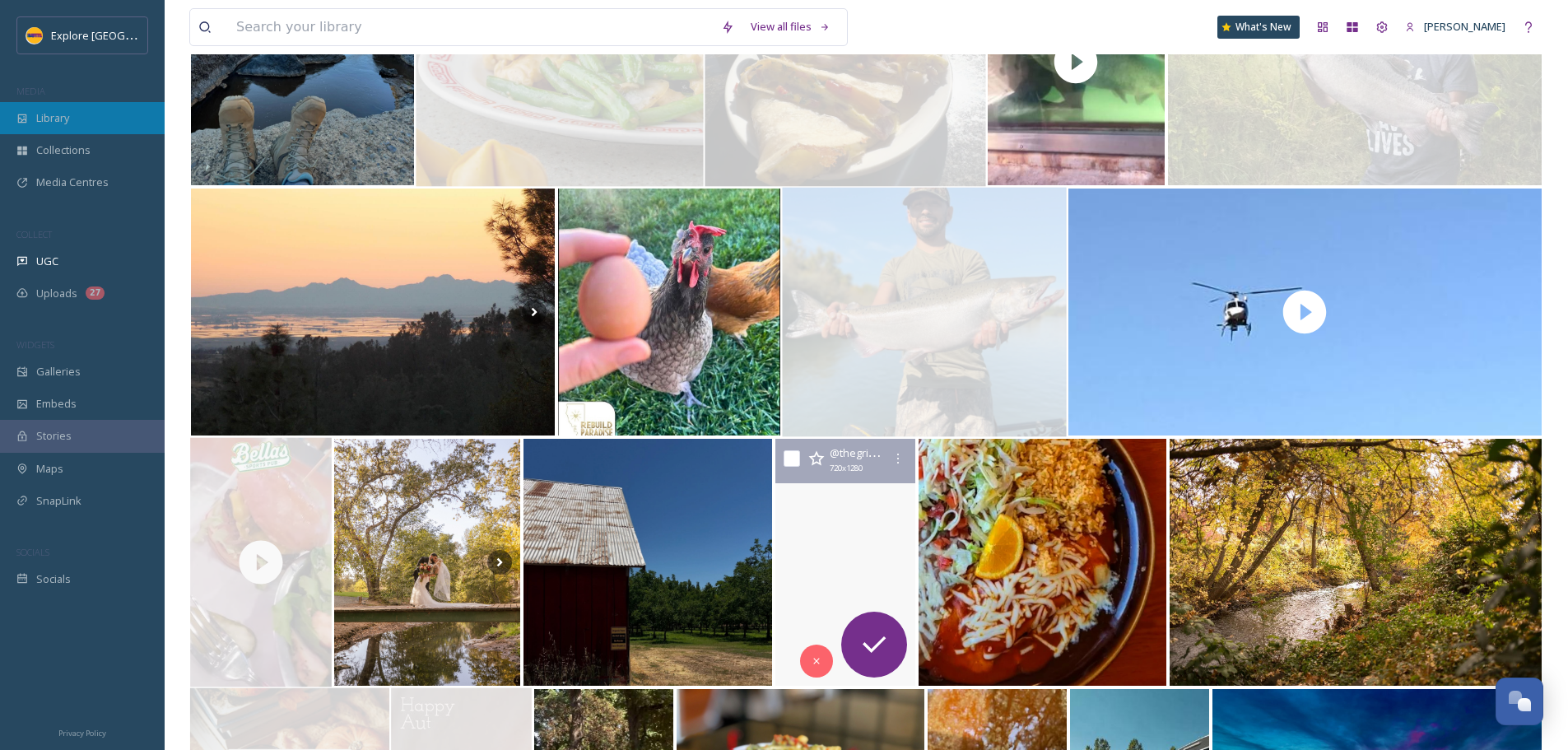
click at [77, 125] on div "Library" at bounding box center [82, 118] width 165 height 32
